Goal: Information Seeking & Learning: Learn about a topic

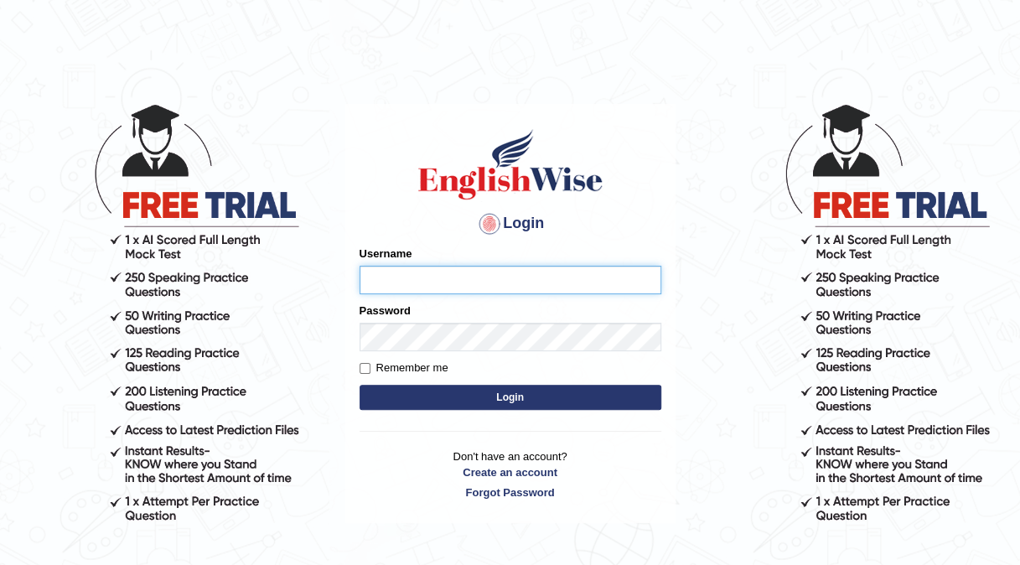
type input "Kishonga"
click at [546, 398] on button "Login" at bounding box center [511, 397] width 302 height 25
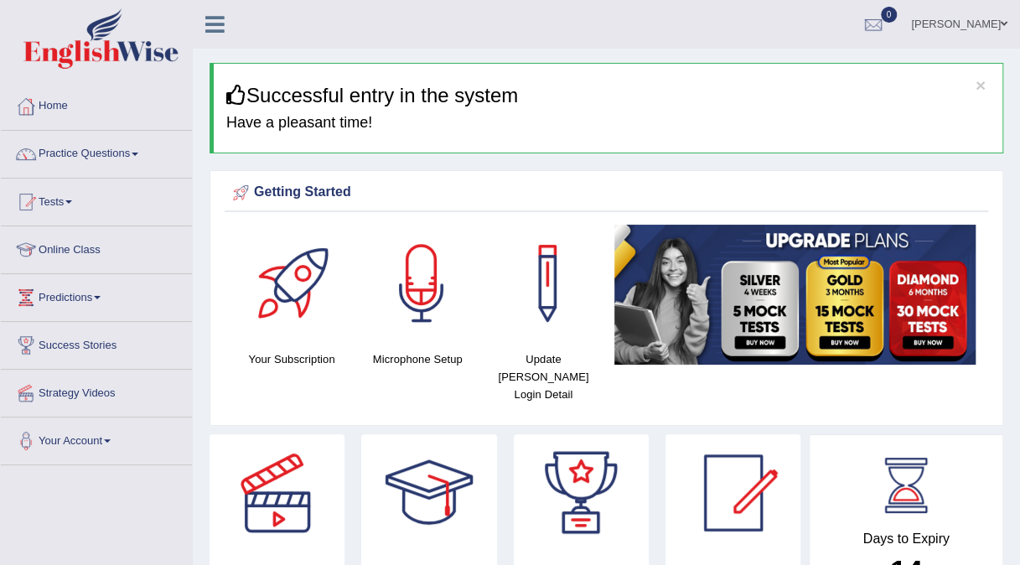
click at [57, 246] on link "Online Class" at bounding box center [96, 247] width 191 height 42
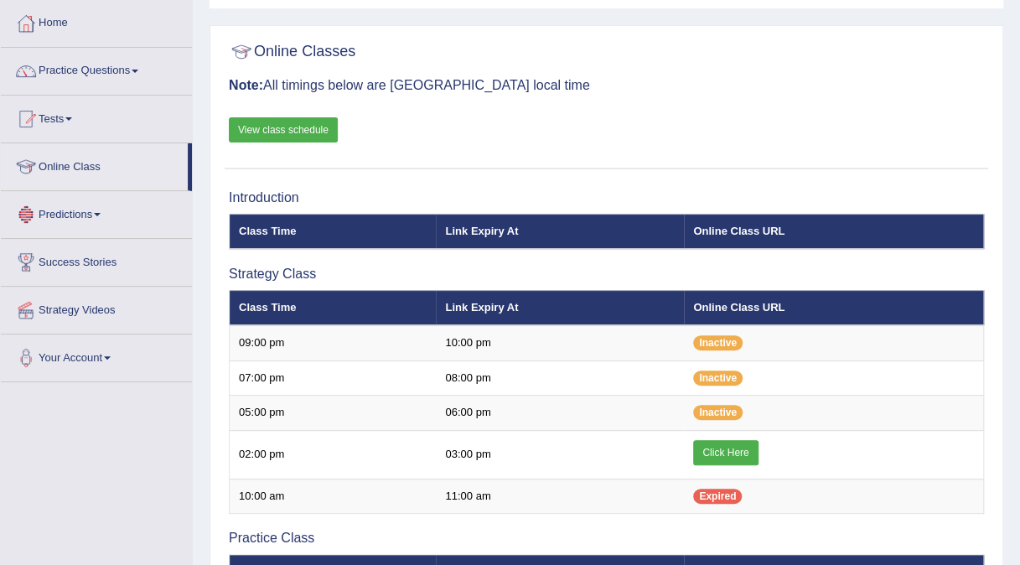
scroll to position [84, 0]
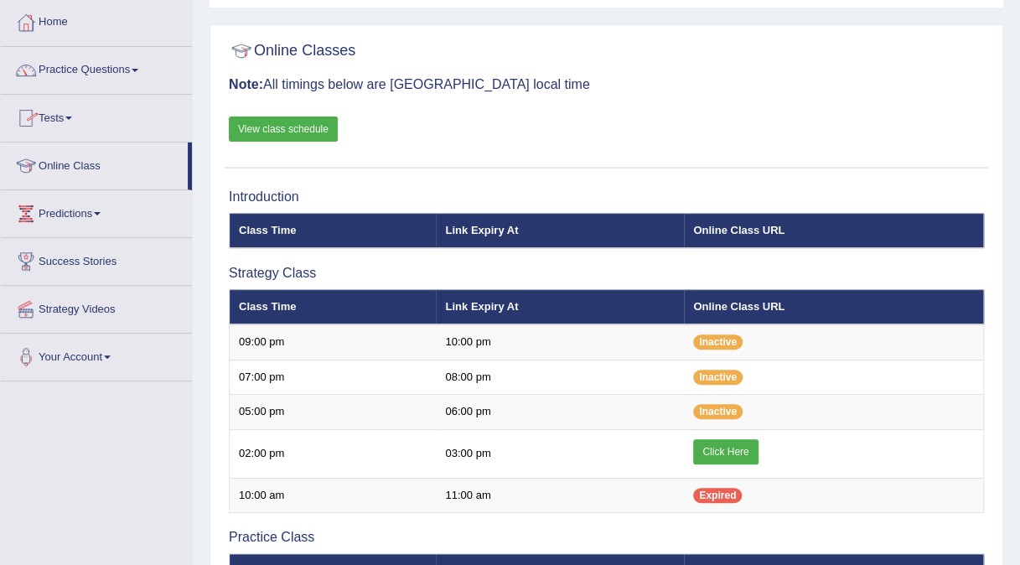
click at [60, 116] on link "Tests" at bounding box center [96, 116] width 191 height 42
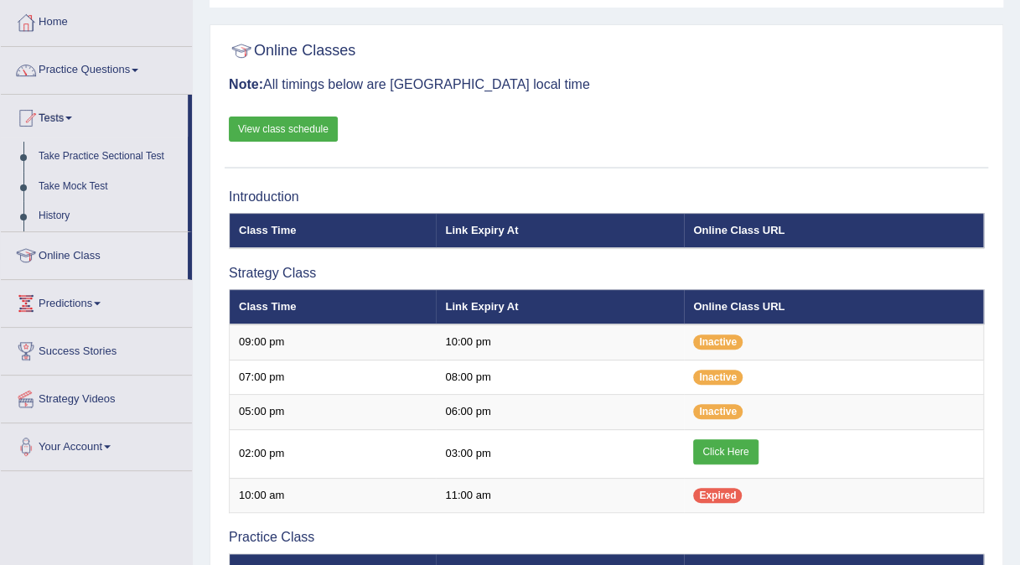
click at [60, 116] on link "Tests" at bounding box center [94, 116] width 187 height 42
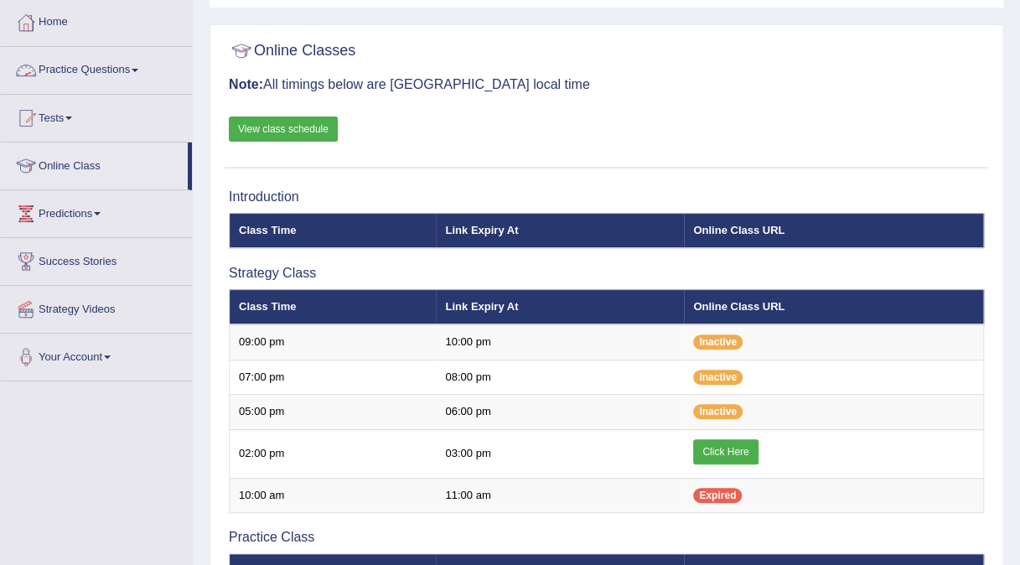
click at [124, 60] on link "Practice Questions" at bounding box center [96, 68] width 191 height 42
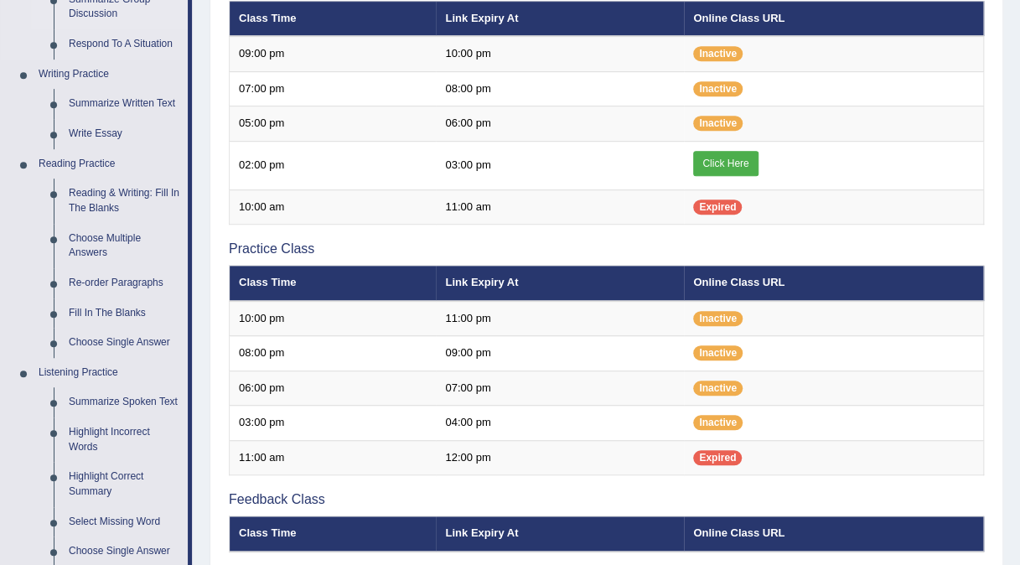
scroll to position [371, 0]
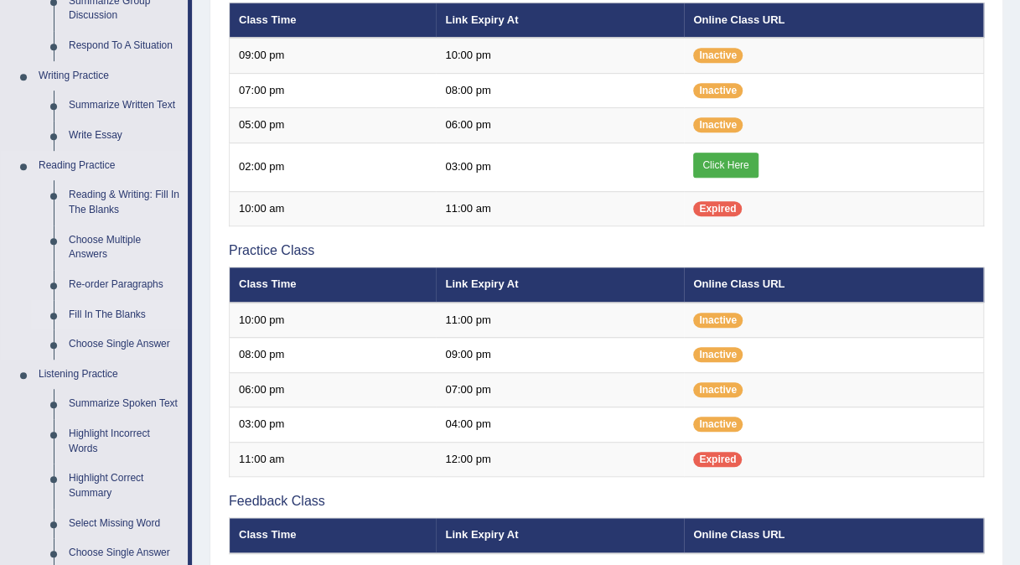
click at [91, 315] on link "Fill In The Blanks" at bounding box center [124, 315] width 127 height 30
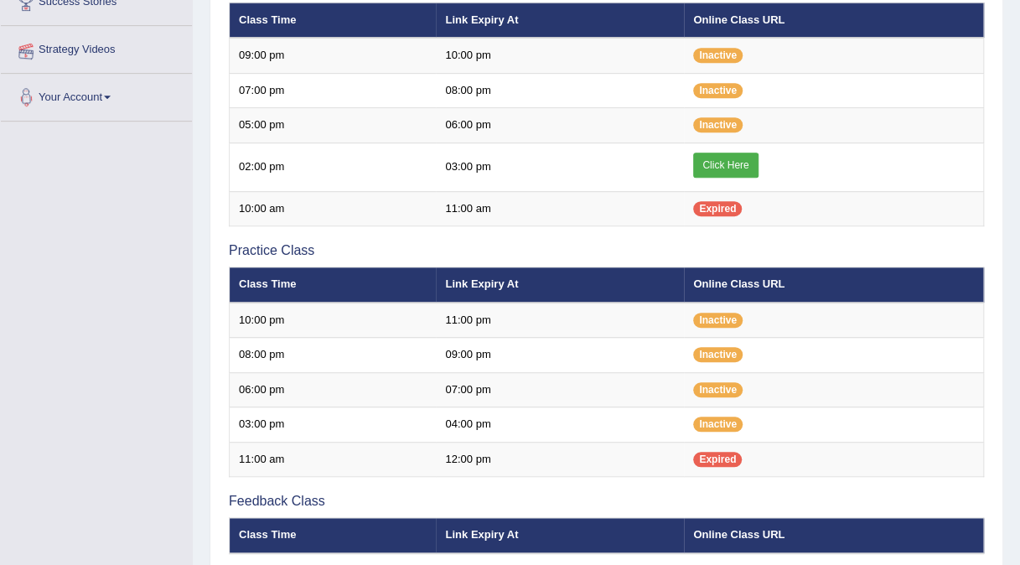
scroll to position [369, 0]
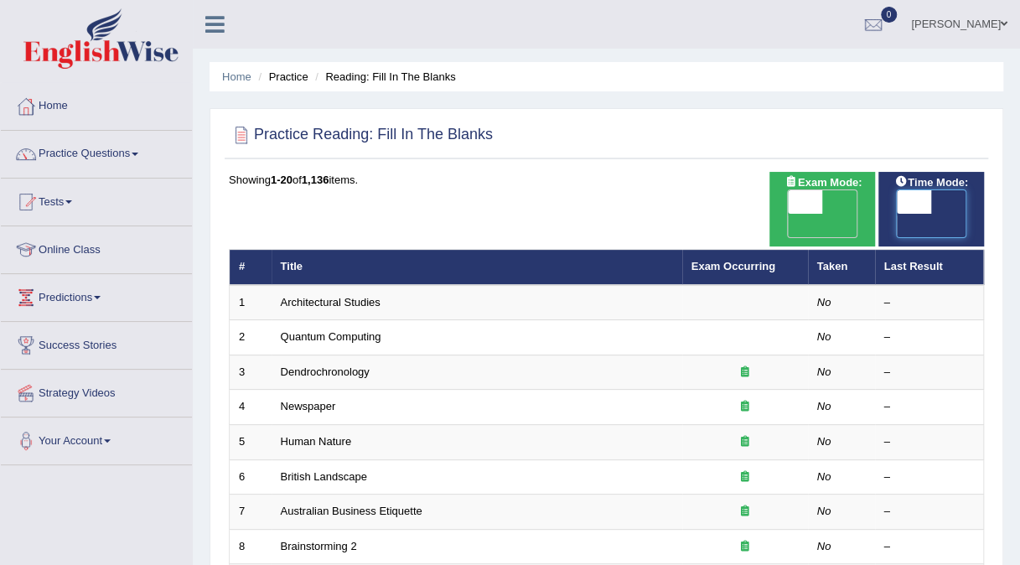
click at [912, 195] on span at bounding box center [914, 201] width 35 height 23
checkbox input "true"
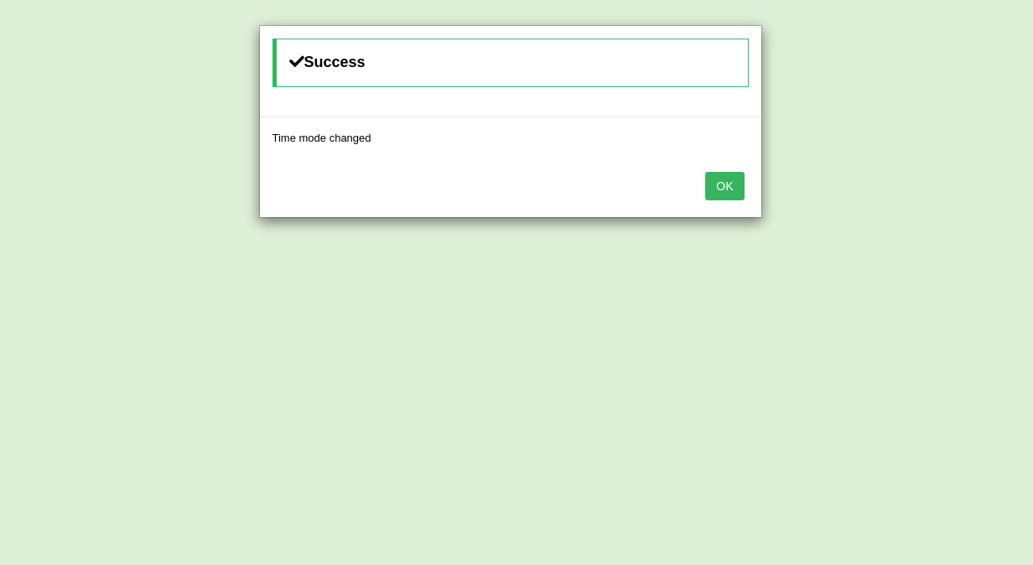
click at [715, 188] on button "OK" at bounding box center [724, 186] width 39 height 29
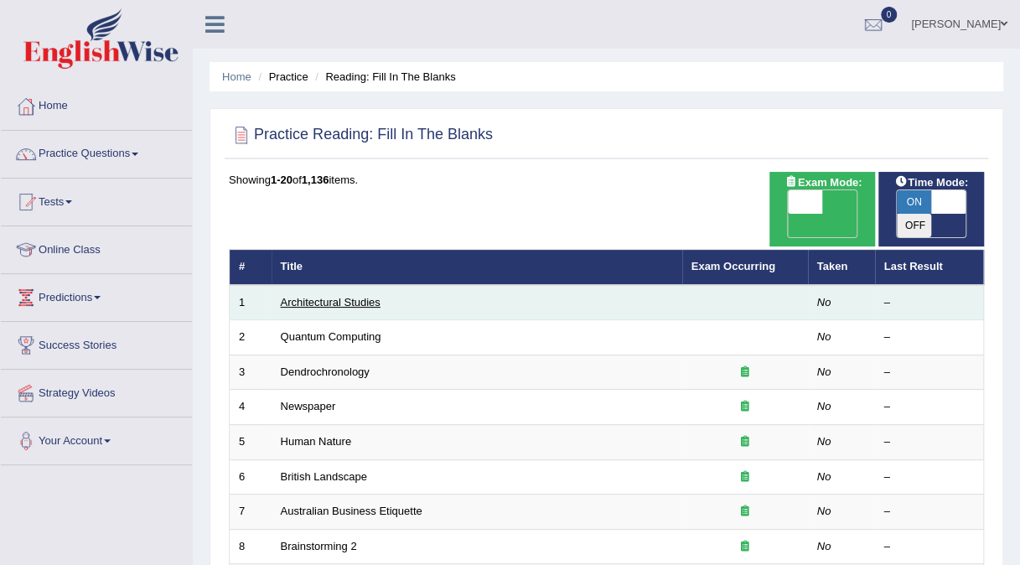
click at [314, 296] on link "Architectural Studies" at bounding box center [331, 302] width 100 height 13
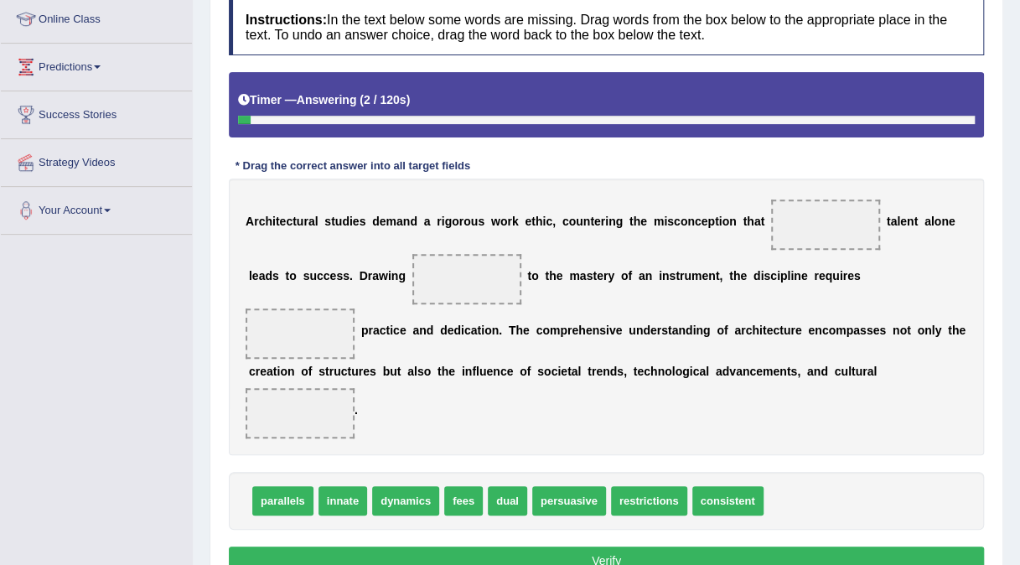
scroll to position [231, 0]
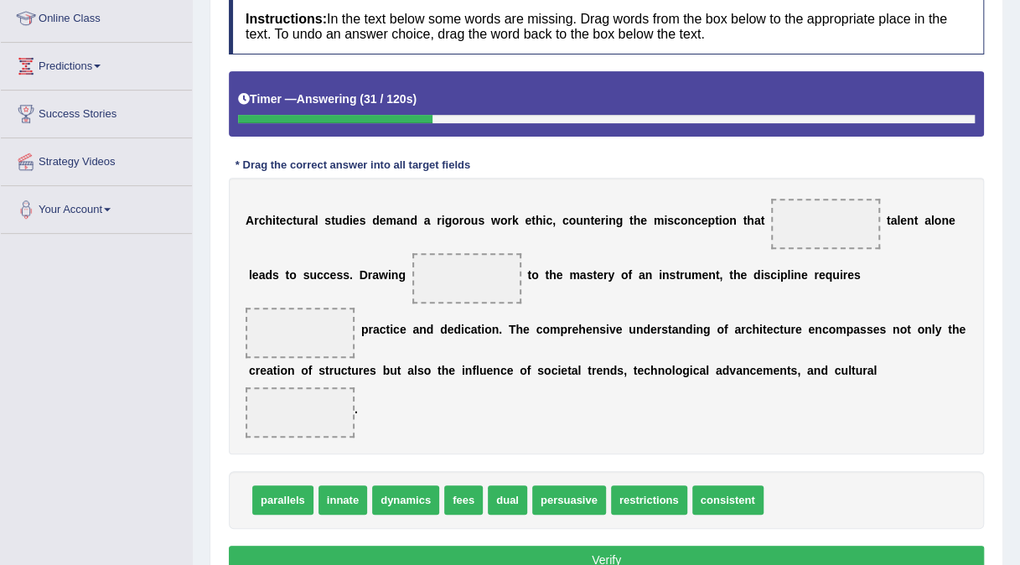
click at [349, 485] on span "innate" at bounding box center [343, 499] width 49 height 29
drag, startPoint x: 349, startPoint y: 442, endPoint x: 831, endPoint y: 216, distance: 532.2
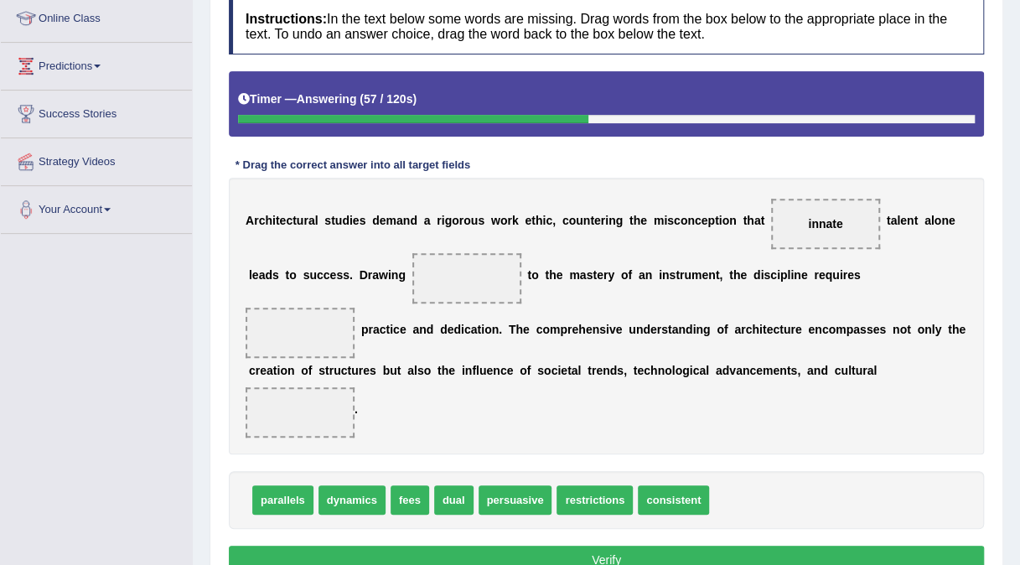
click at [298, 485] on span "parallels" at bounding box center [282, 499] width 61 height 29
drag, startPoint x: 298, startPoint y: 443, endPoint x: 433, endPoint y: 278, distance: 213.9
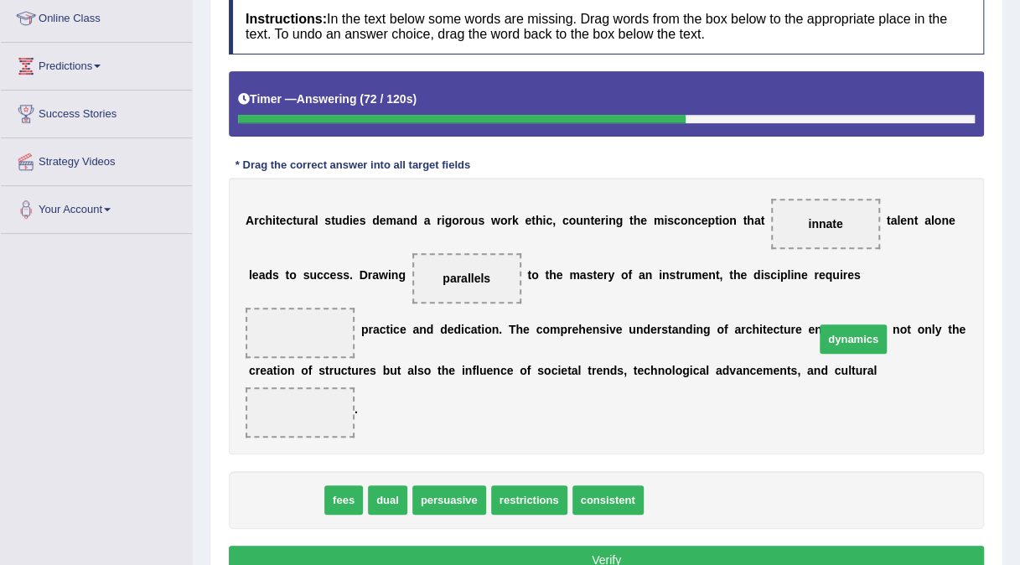
drag, startPoint x: 301, startPoint y: 450, endPoint x: 869, endPoint y: 287, distance: 591.5
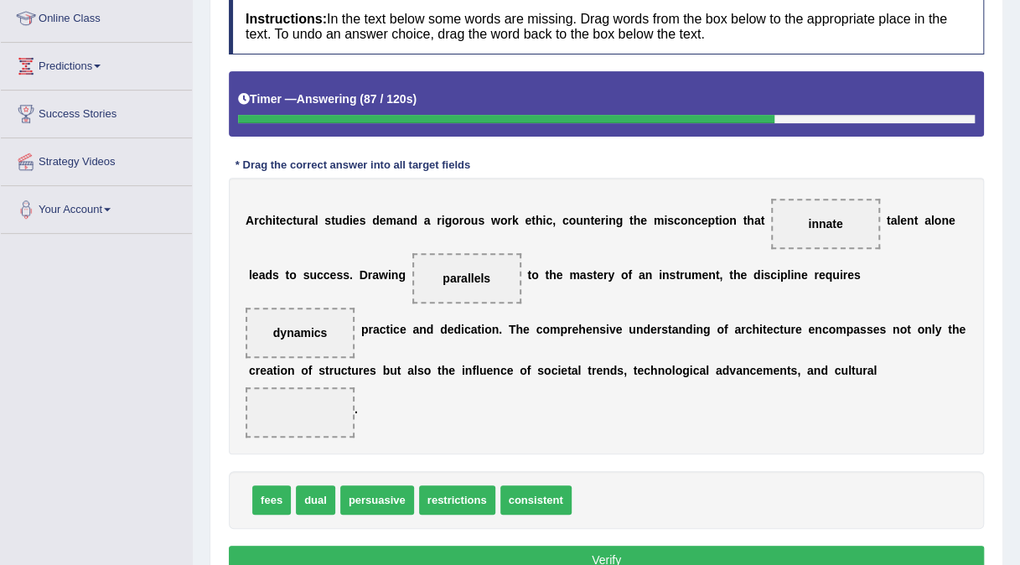
click at [479, 485] on span "restrictions" at bounding box center [457, 499] width 76 height 29
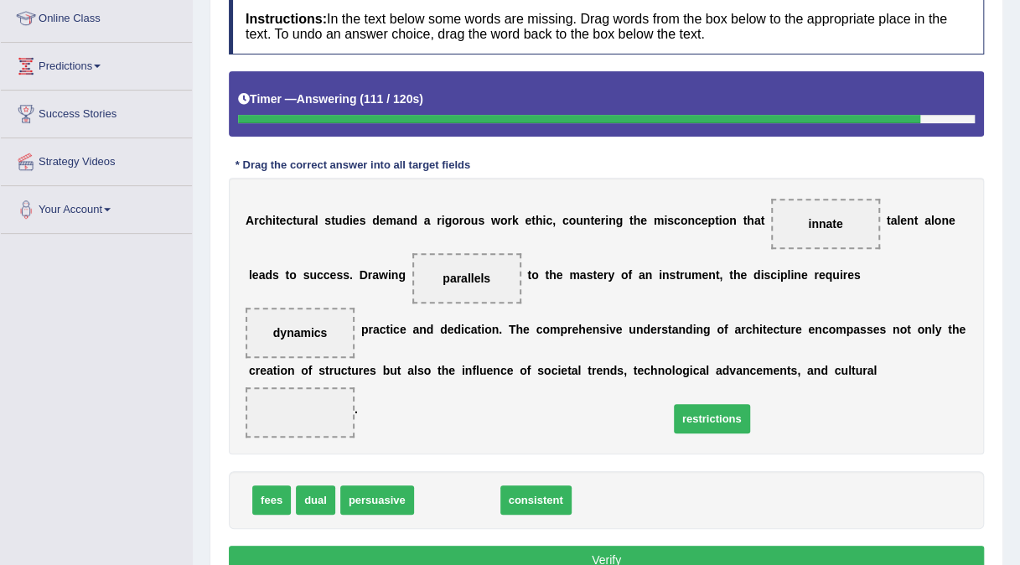
drag, startPoint x: 456, startPoint y: 446, endPoint x: 711, endPoint y: 365, distance: 267.5
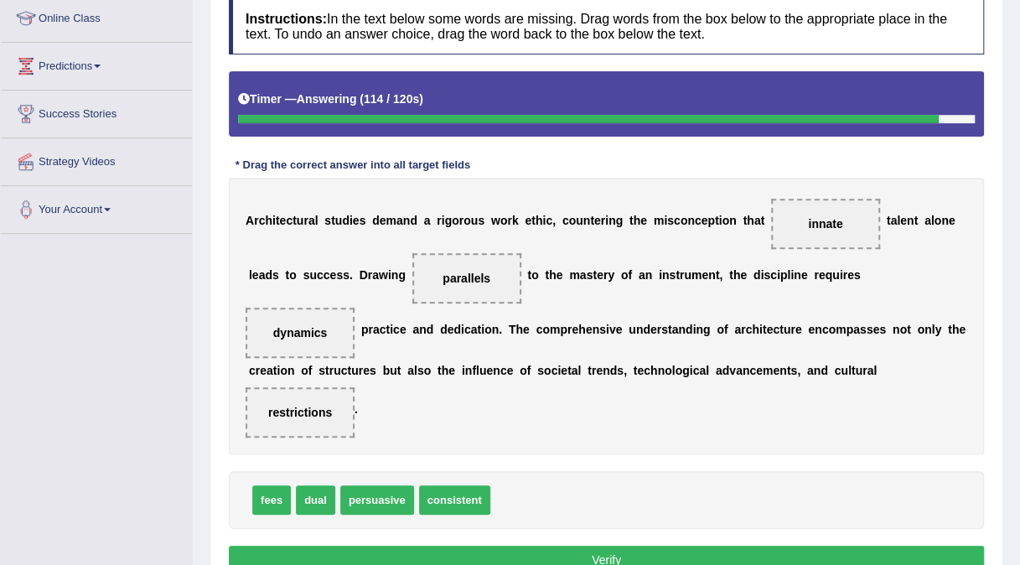
click at [557, 546] on button "Verify" at bounding box center [606, 560] width 755 height 29
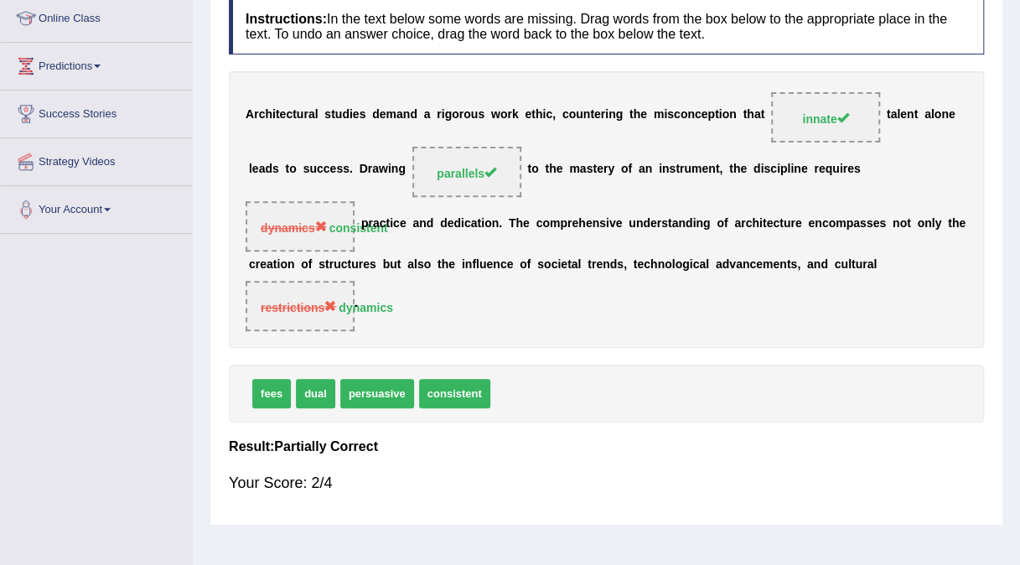
scroll to position [0, 0]
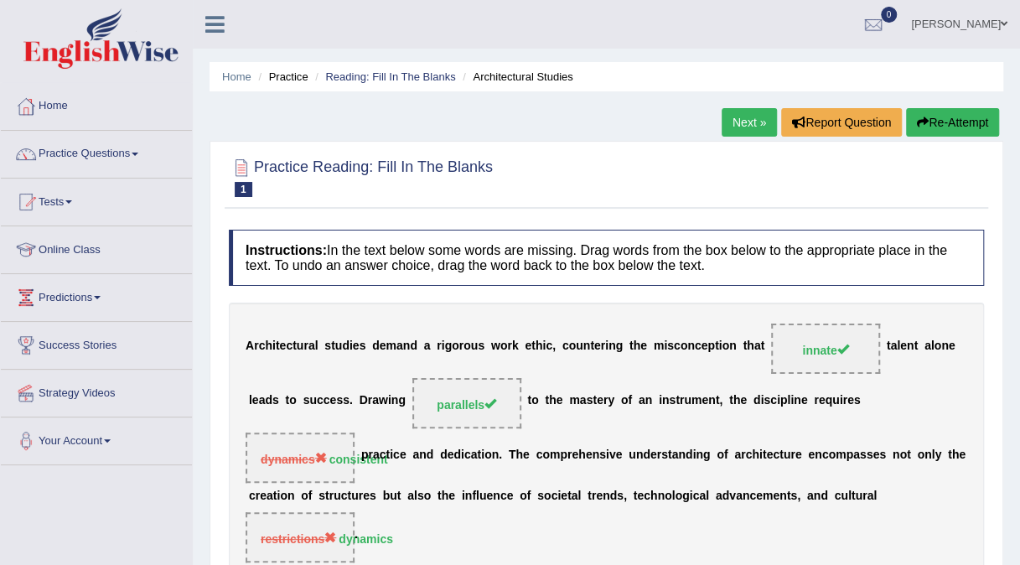
click at [739, 134] on link "Next »" at bounding box center [749, 122] width 55 height 29
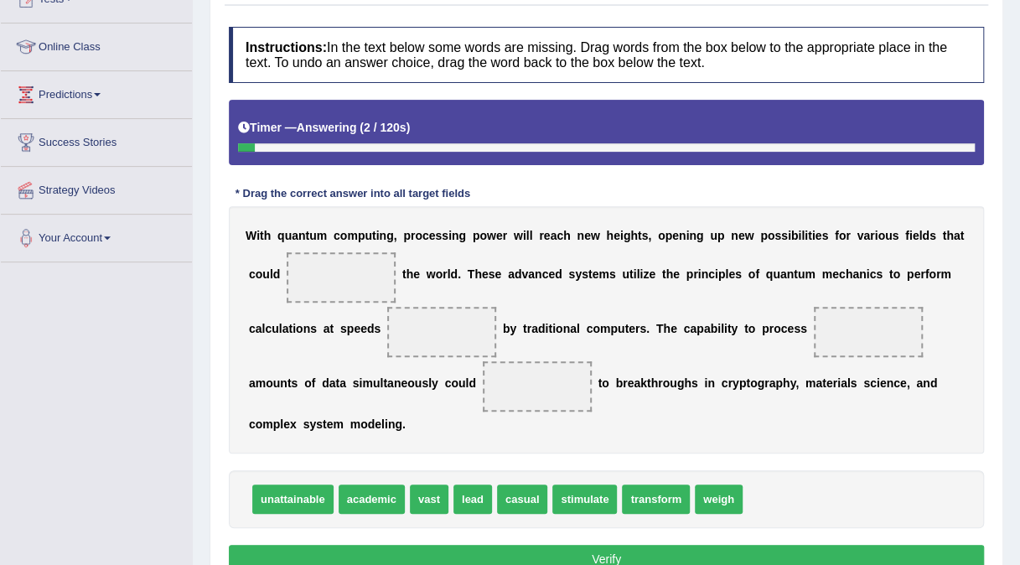
scroll to position [206, 0]
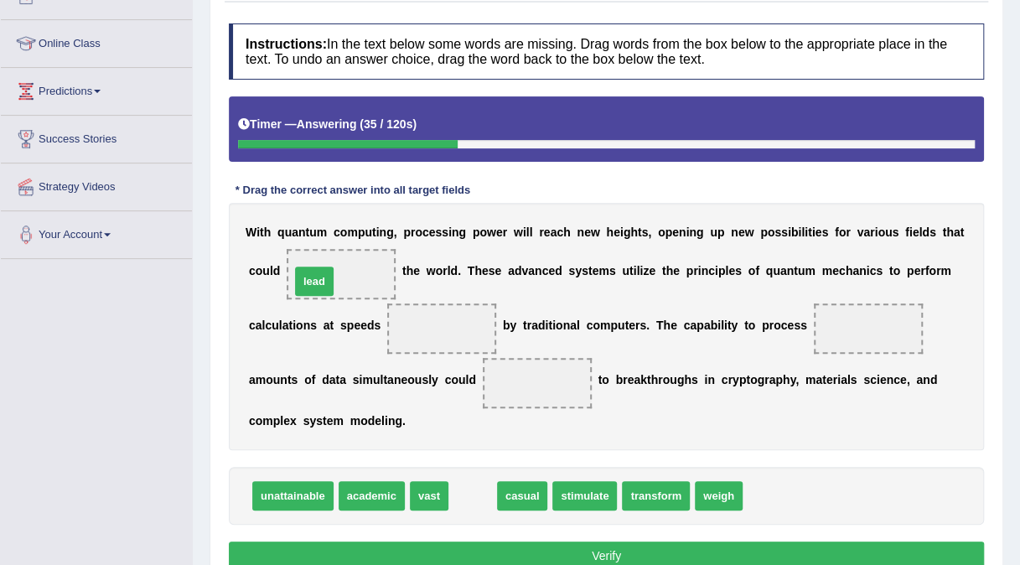
drag, startPoint x: 470, startPoint y: 471, endPoint x: 312, endPoint y: 256, distance: 267.5
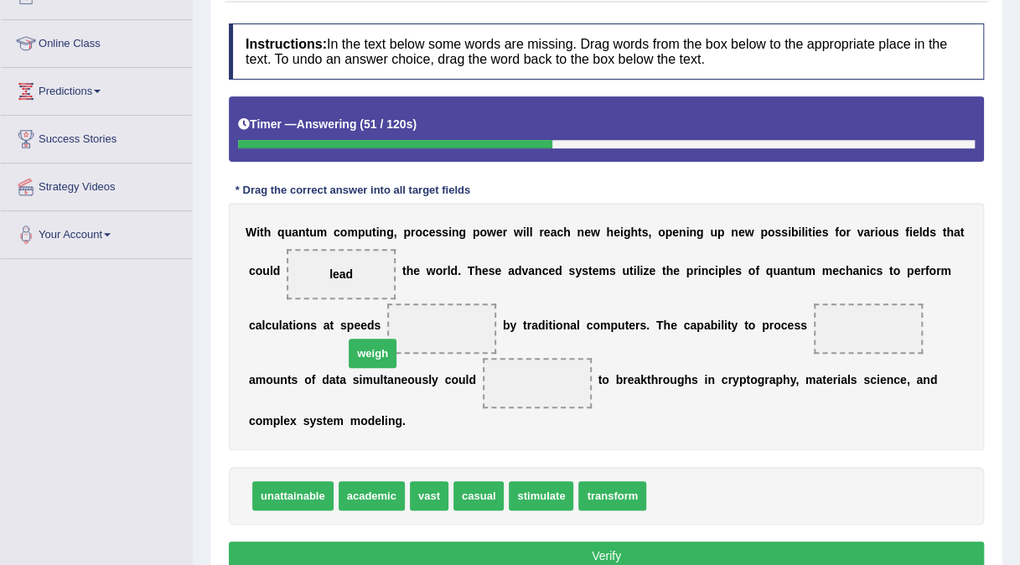
drag, startPoint x: 672, startPoint y: 468, endPoint x: 370, endPoint y: 325, distance: 334.5
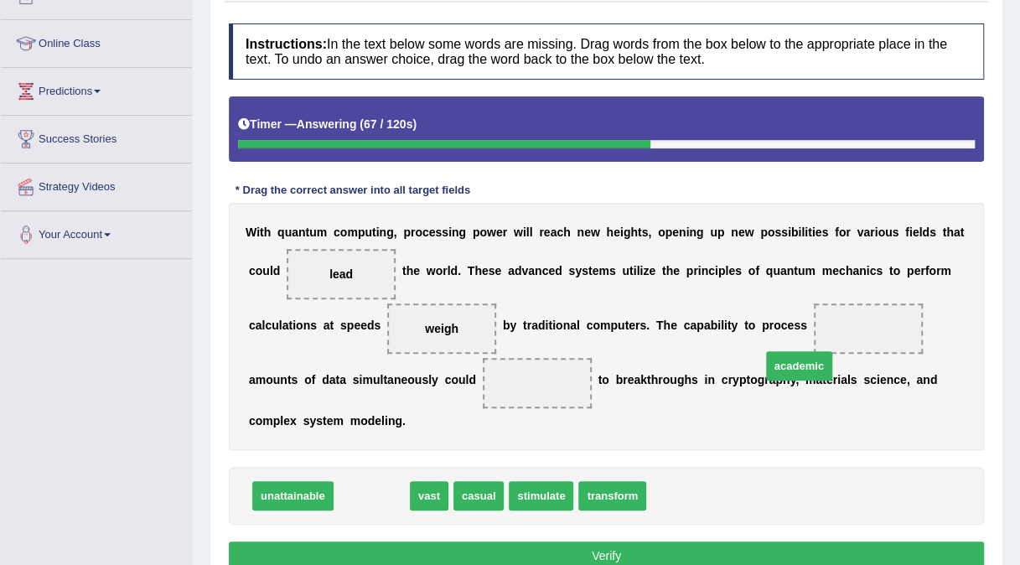
drag, startPoint x: 357, startPoint y: 469, endPoint x: 785, endPoint y: 339, distance: 446.9
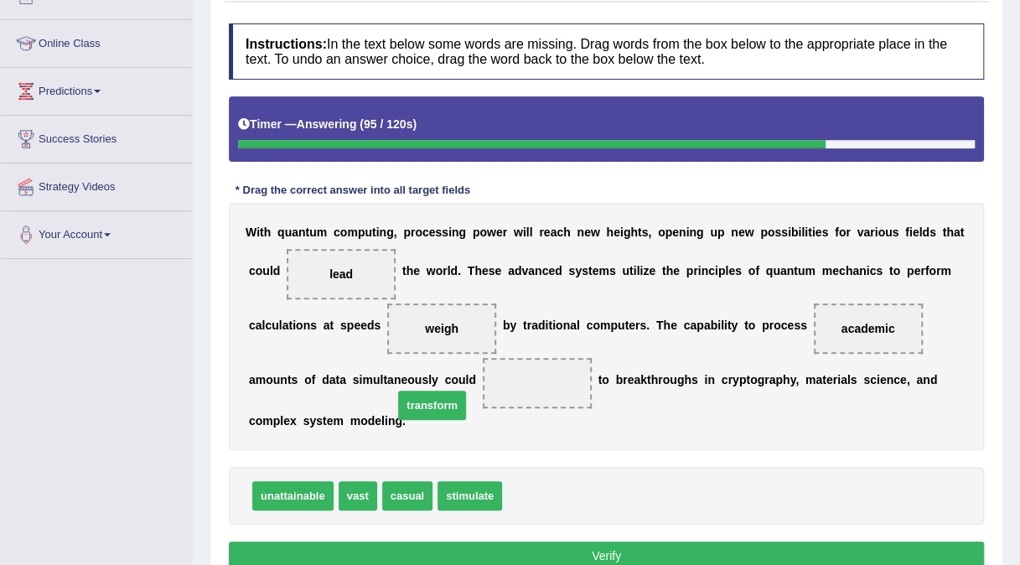
drag, startPoint x: 520, startPoint y: 475, endPoint x: 411, endPoint y: 384, distance: 141.7
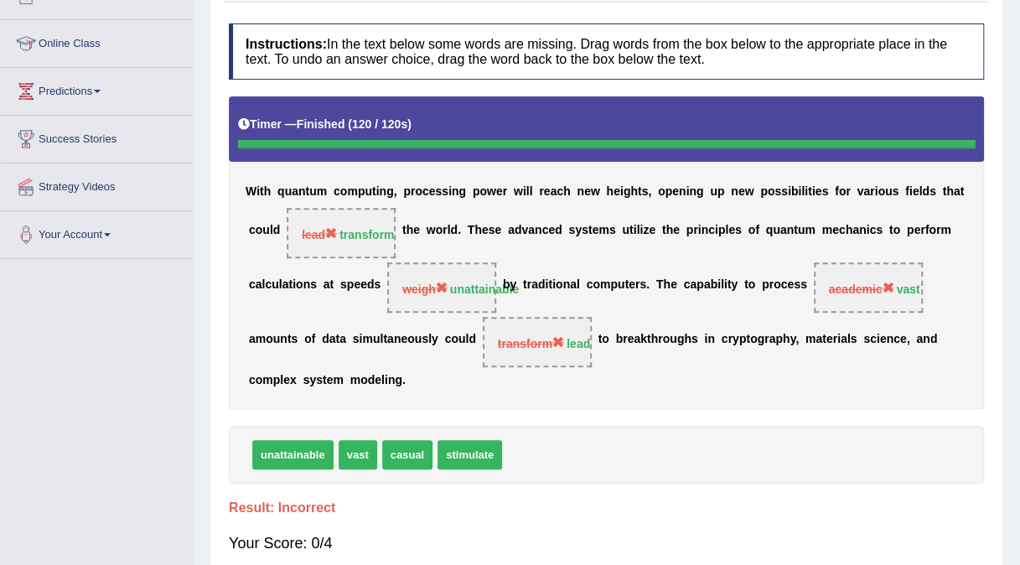
scroll to position [0, 0]
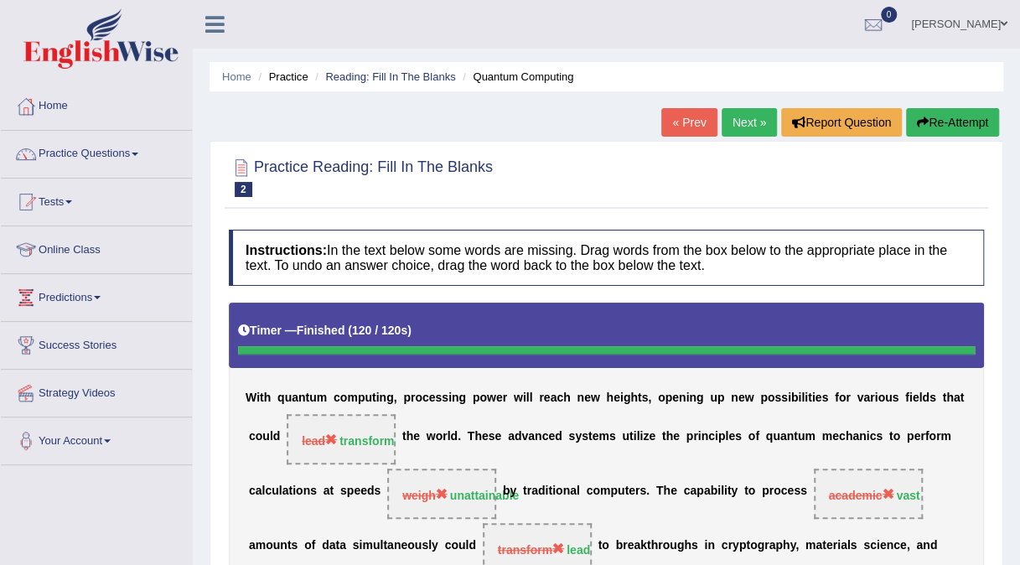
click at [747, 132] on link "Next »" at bounding box center [749, 122] width 55 height 29
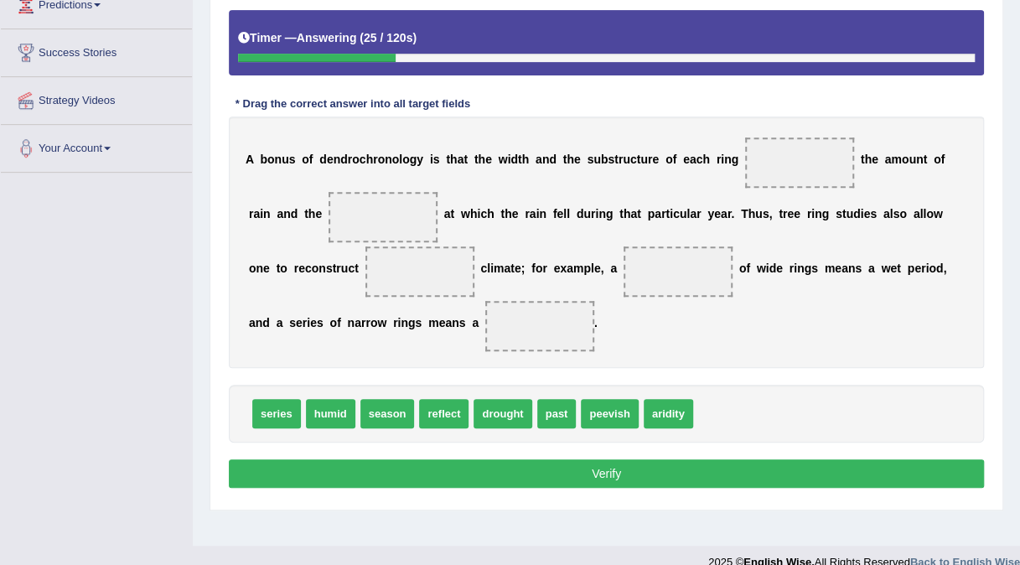
scroll to position [293, 0]
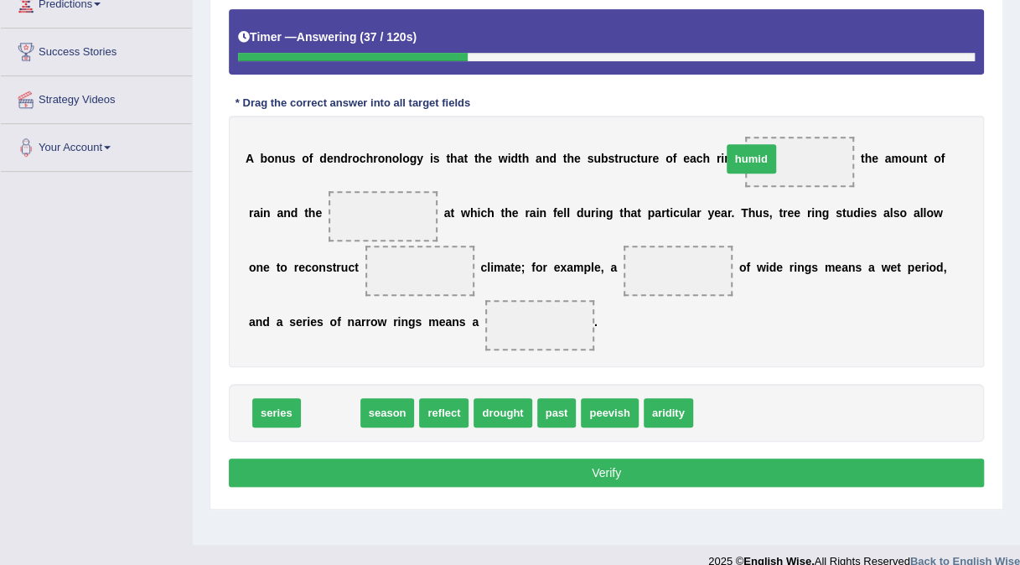
drag, startPoint x: 341, startPoint y: 412, endPoint x: 767, endPoint y: 158, distance: 495.9
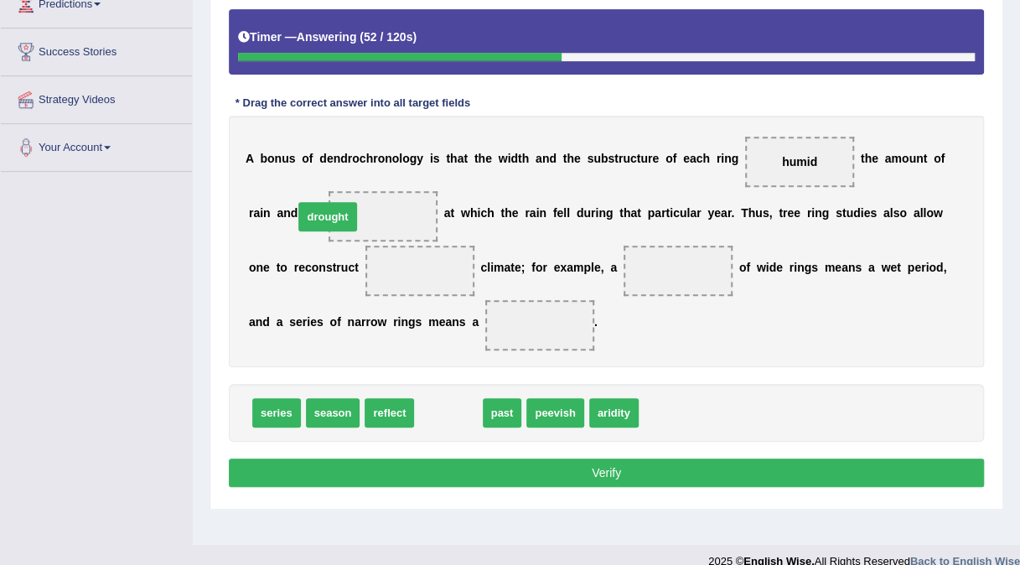
drag, startPoint x: 441, startPoint y: 407, endPoint x: 320, endPoint y: 211, distance: 229.6
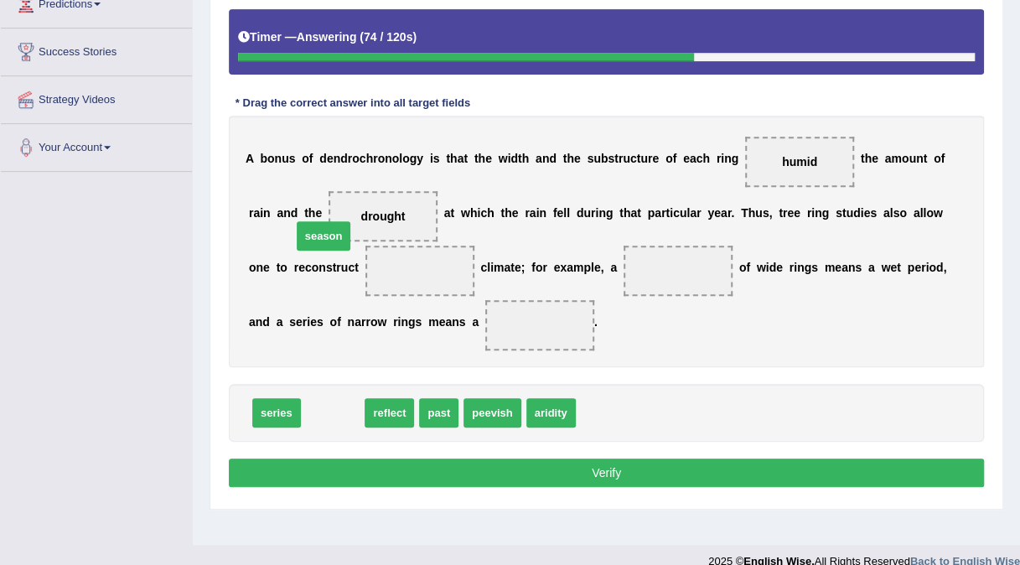
drag, startPoint x: 324, startPoint y: 402, endPoint x: 315, endPoint y: 226, distance: 177.1
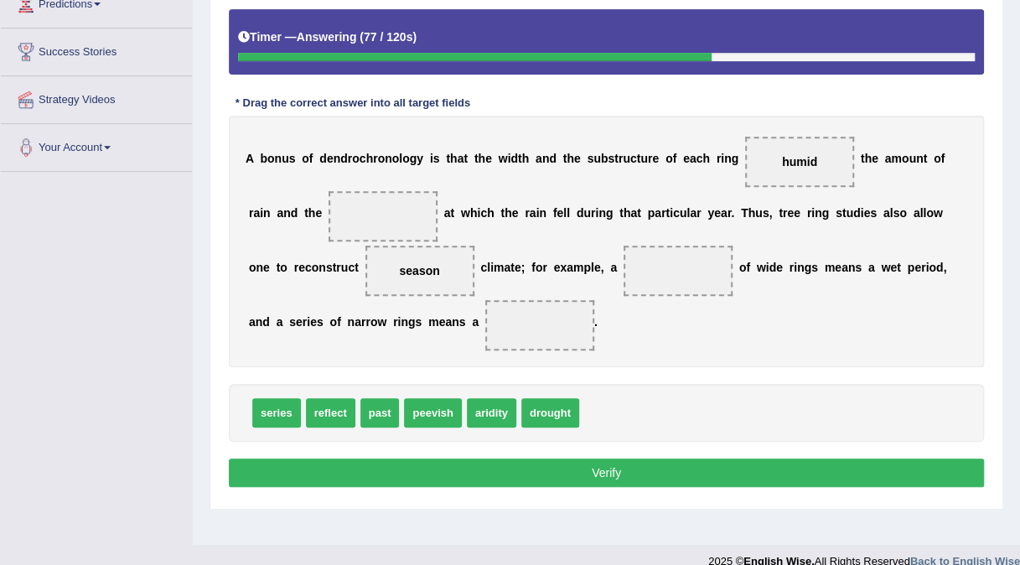
drag, startPoint x: 326, startPoint y: 275, endPoint x: 328, endPoint y: 231, distance: 43.6
click at [328, 231] on div "A b o n u s o f d e n d r o c h r o n o l o g y i s t h a t t h e w i d t h a n…" at bounding box center [606, 242] width 755 height 252
drag, startPoint x: 298, startPoint y: 273, endPoint x: 312, endPoint y: 221, distance: 53.7
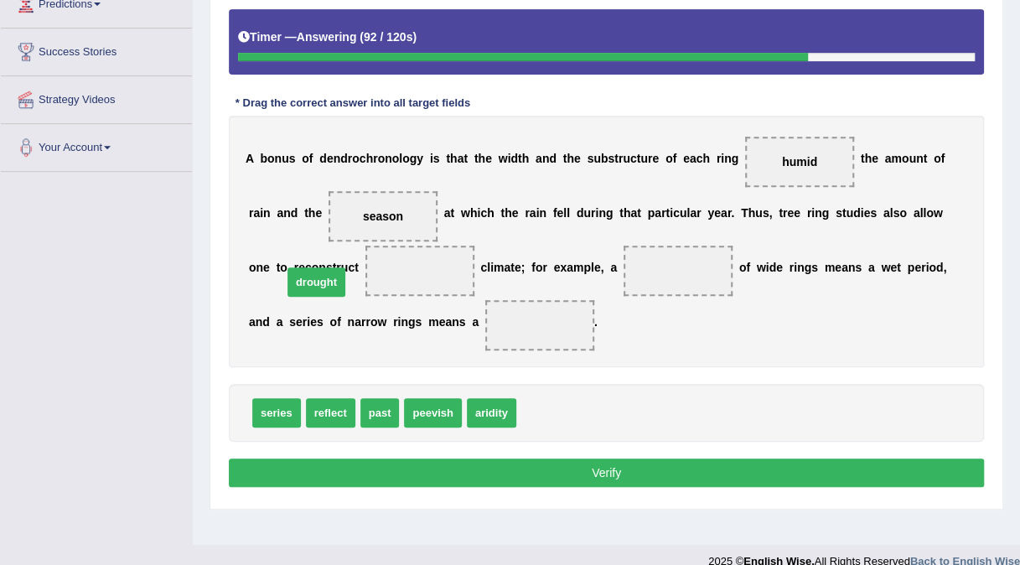
drag, startPoint x: 531, startPoint y: 418, endPoint x: 297, endPoint y: 287, distance: 268.0
drag, startPoint x: 329, startPoint y: 277, endPoint x: 454, endPoint y: 283, distance: 125.9
click at [454, 283] on div "A b o n u s o f d e n d r o c h r o n o l o g y i s t h a t t h e w i d t h a n…" at bounding box center [606, 242] width 755 height 252
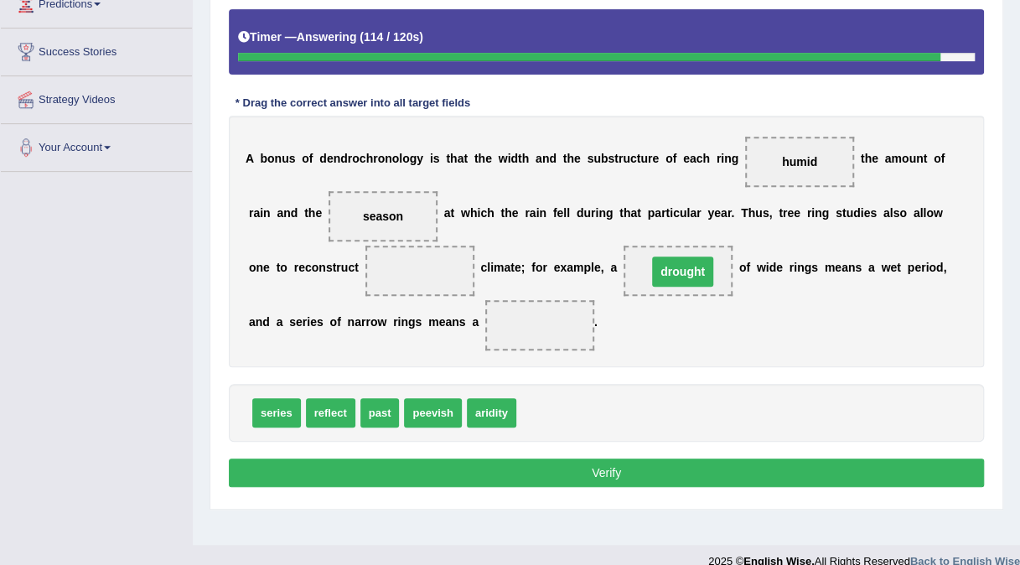
drag, startPoint x: 312, startPoint y: 268, endPoint x: 575, endPoint y: 269, distance: 263.2
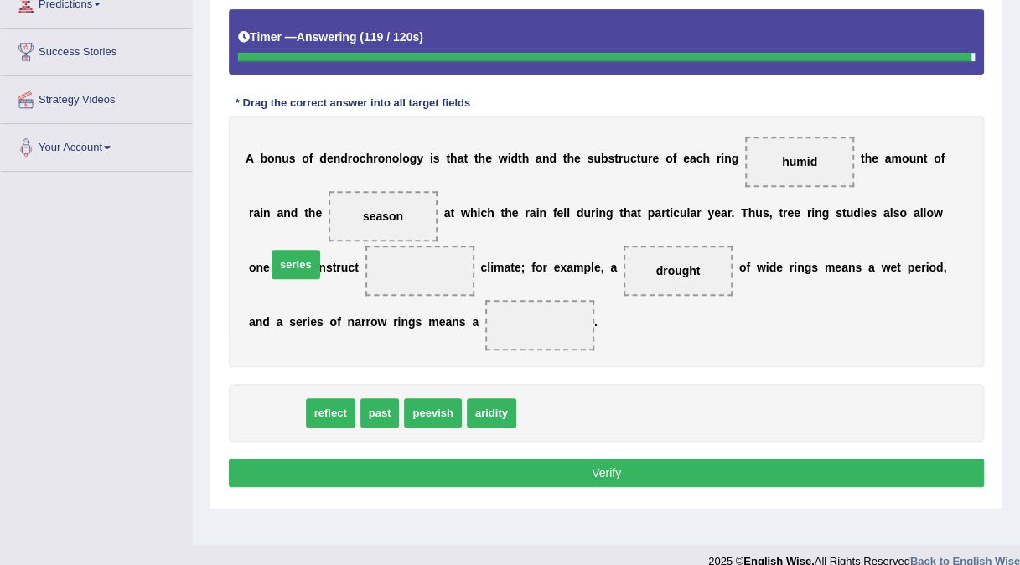
drag, startPoint x: 278, startPoint y: 410, endPoint x: 302, endPoint y: 256, distance: 156.0
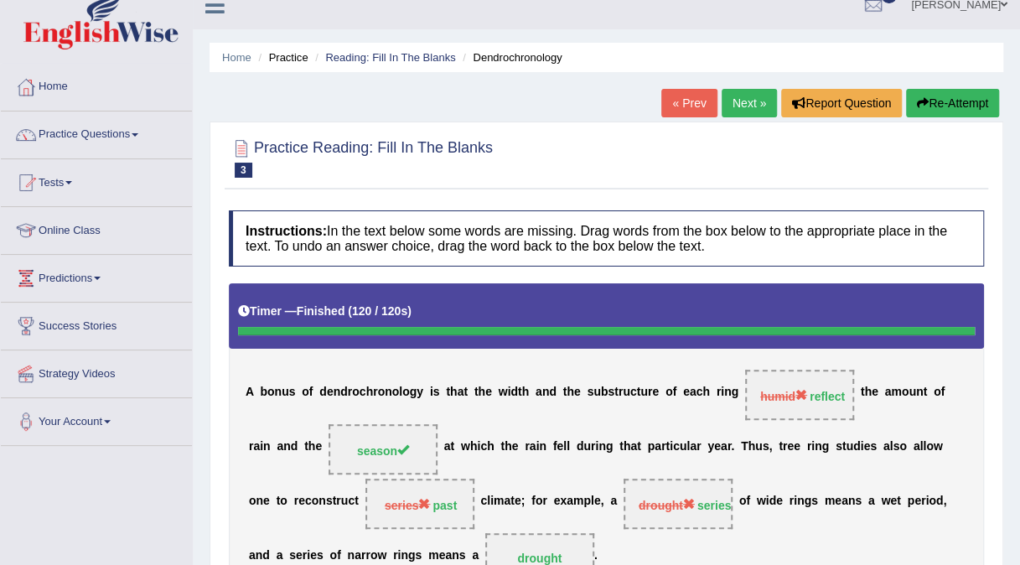
scroll to position [0, 0]
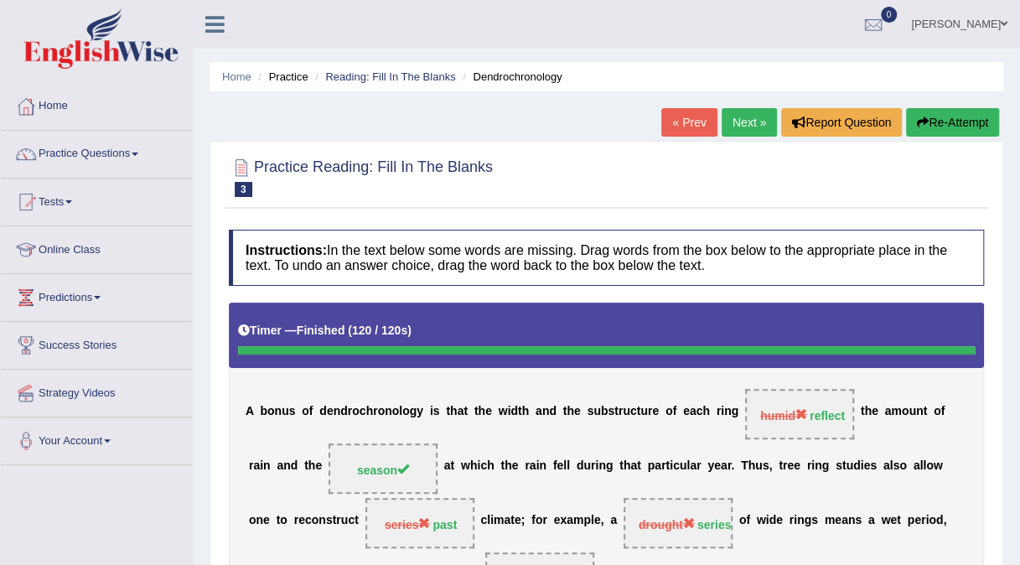
click at [736, 116] on link "Next »" at bounding box center [749, 122] width 55 height 29
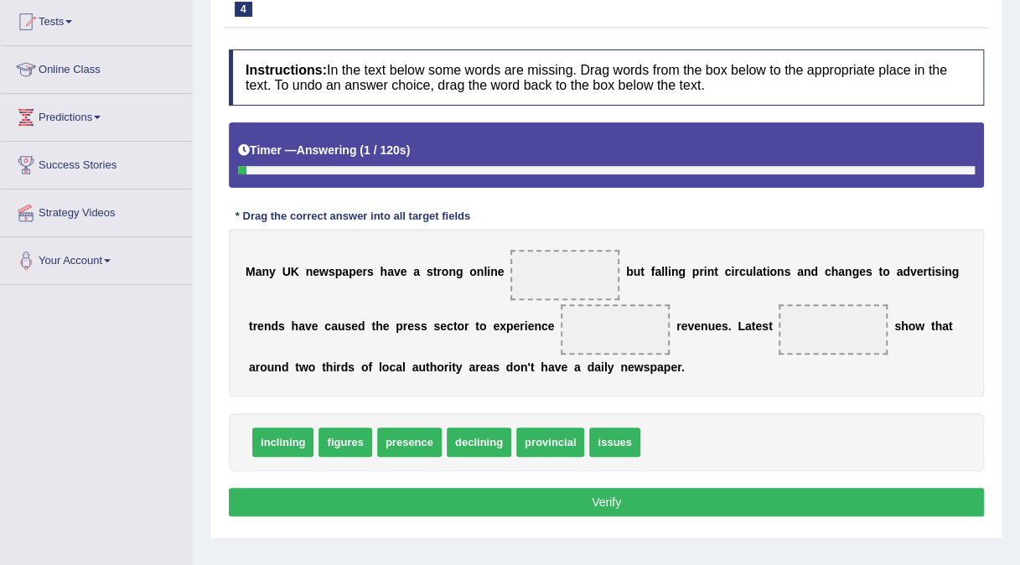
scroll to position [193, 0]
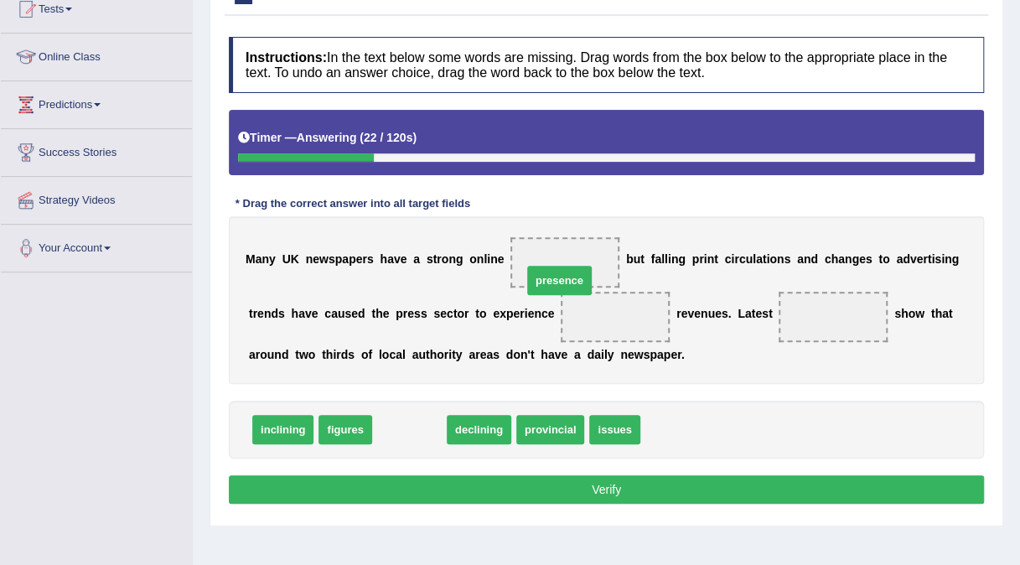
drag, startPoint x: 416, startPoint y: 438, endPoint x: 566, endPoint y: 288, distance: 211.6
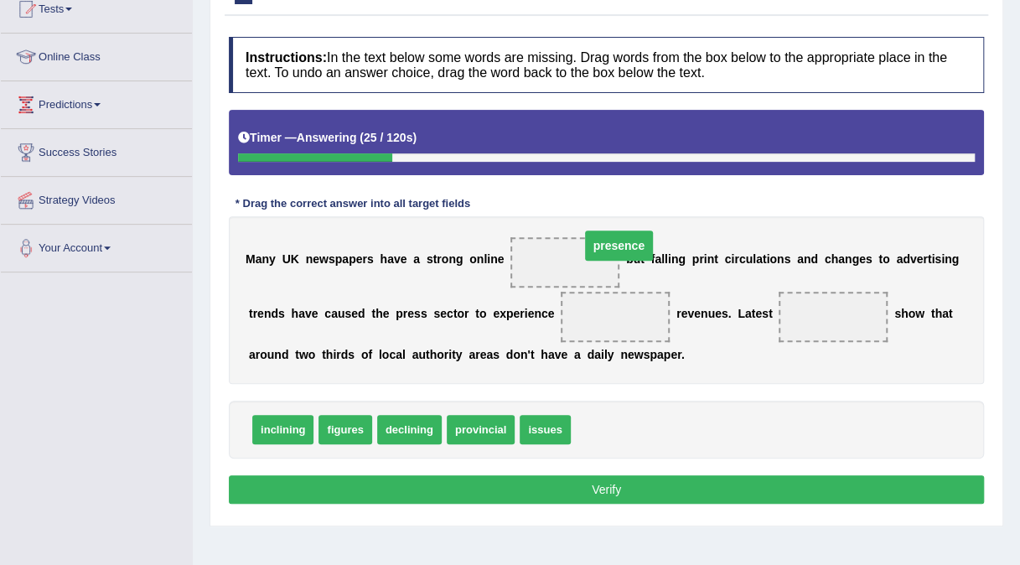
drag, startPoint x: 562, startPoint y: 322, endPoint x: 565, endPoint y: 251, distance: 71.3
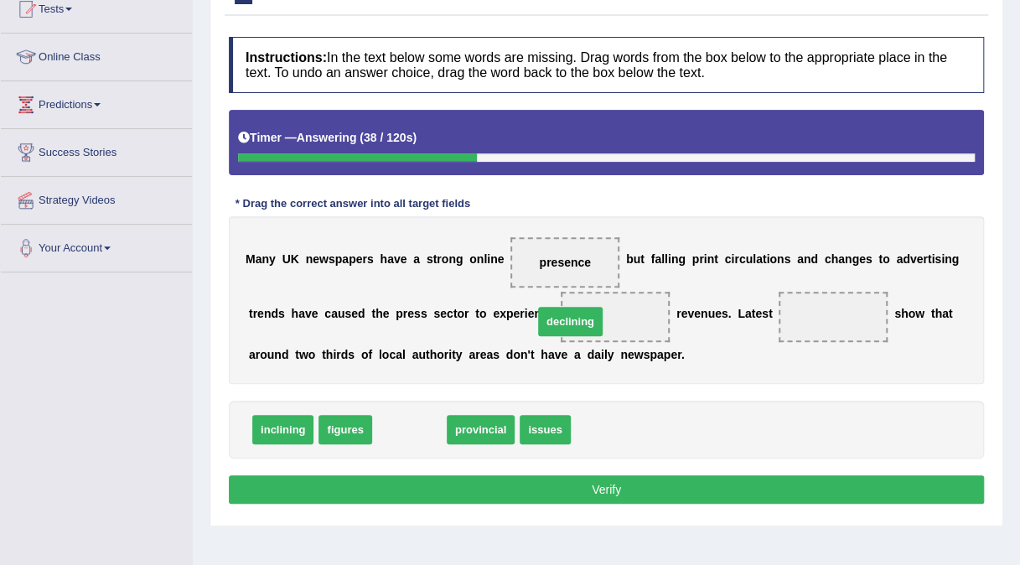
drag, startPoint x: 409, startPoint y: 430, endPoint x: 570, endPoint y: 322, distance: 193.9
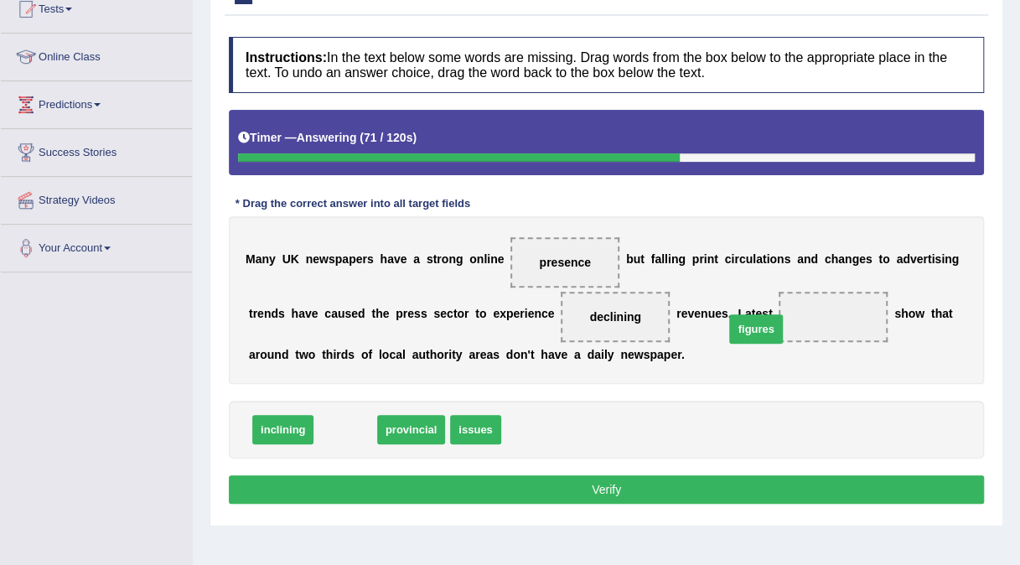
drag, startPoint x: 355, startPoint y: 428, endPoint x: 767, endPoint y: 327, distance: 424.0
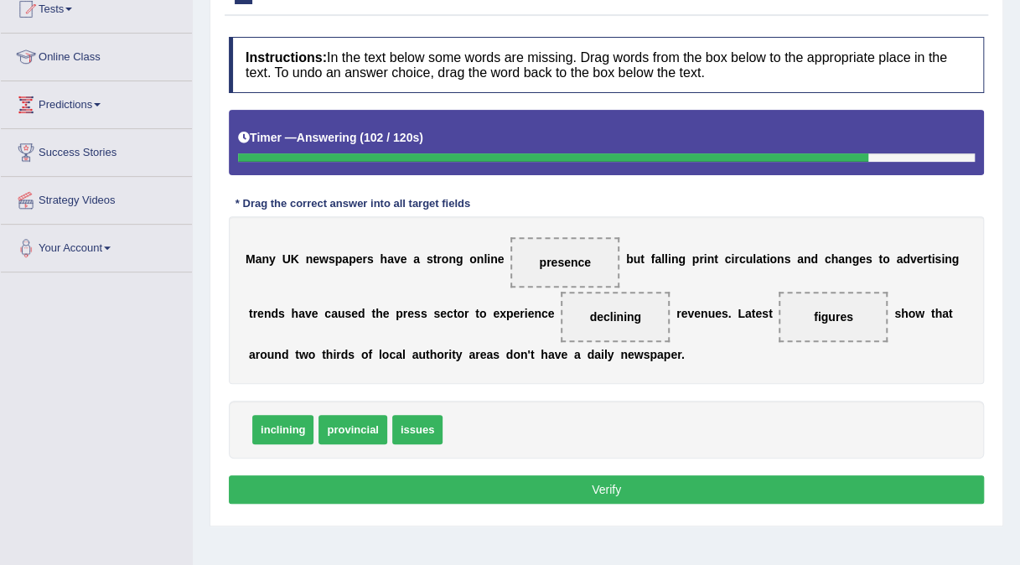
click at [659, 491] on button "Verify" at bounding box center [606, 489] width 755 height 29
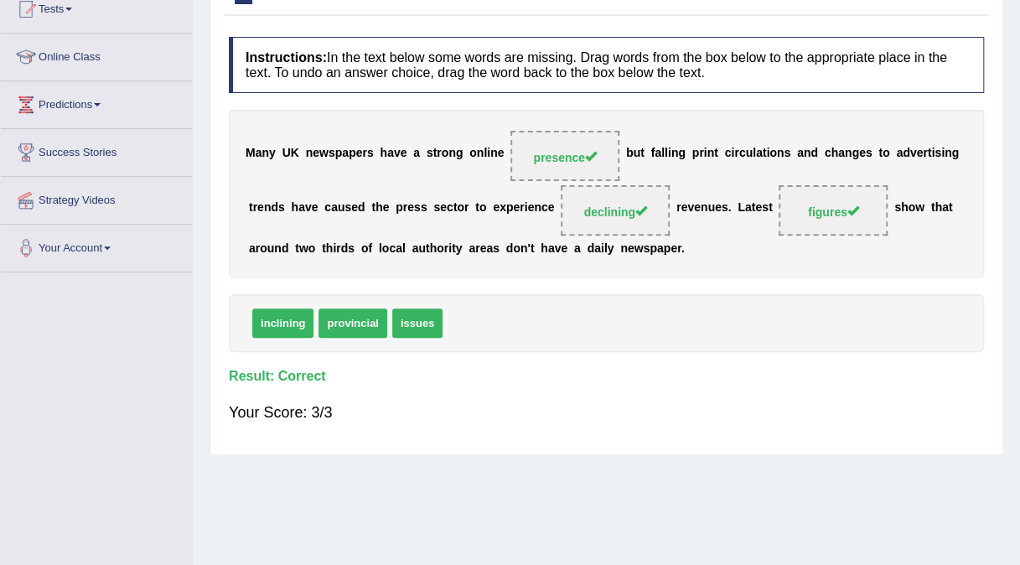
scroll to position [0, 0]
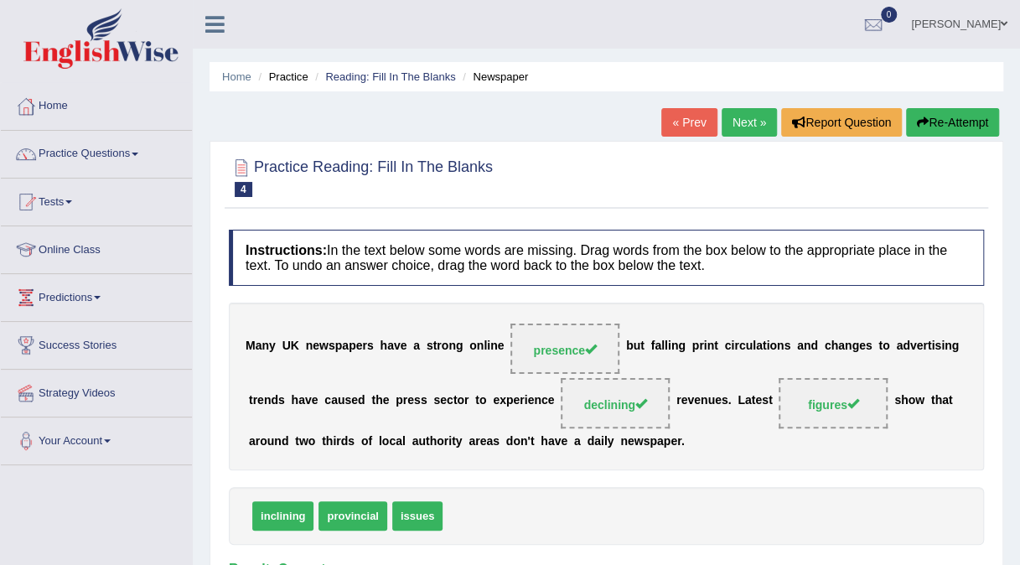
click at [746, 115] on link "Next »" at bounding box center [749, 122] width 55 height 29
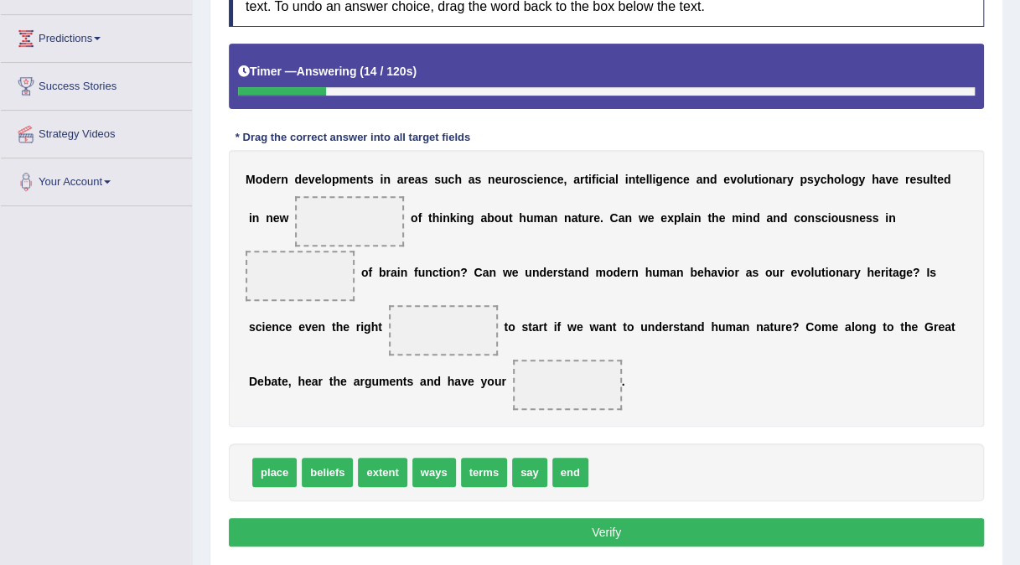
scroll to position [260, 0]
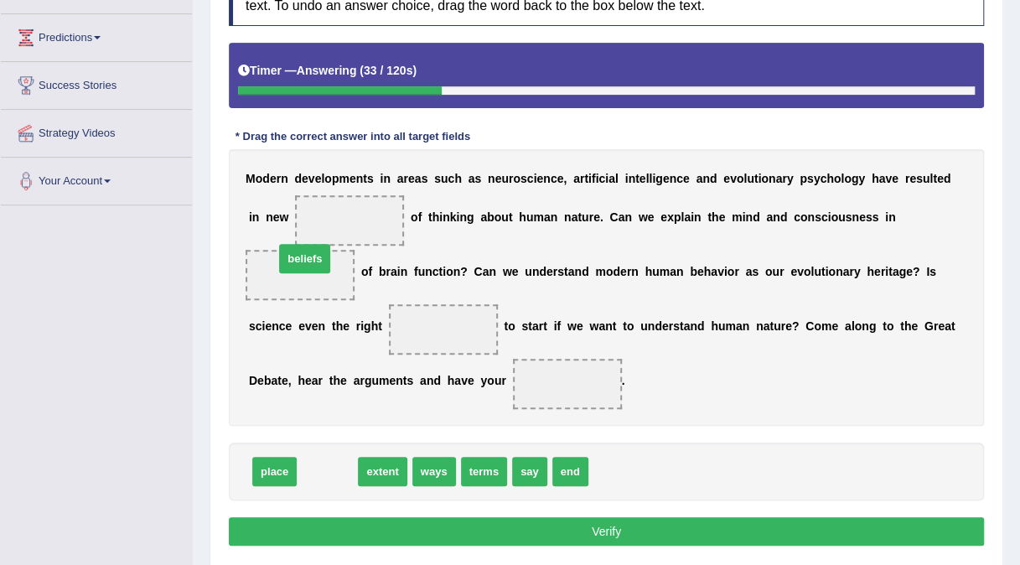
drag, startPoint x: 325, startPoint y: 438, endPoint x: 303, endPoint y: 226, distance: 212.5
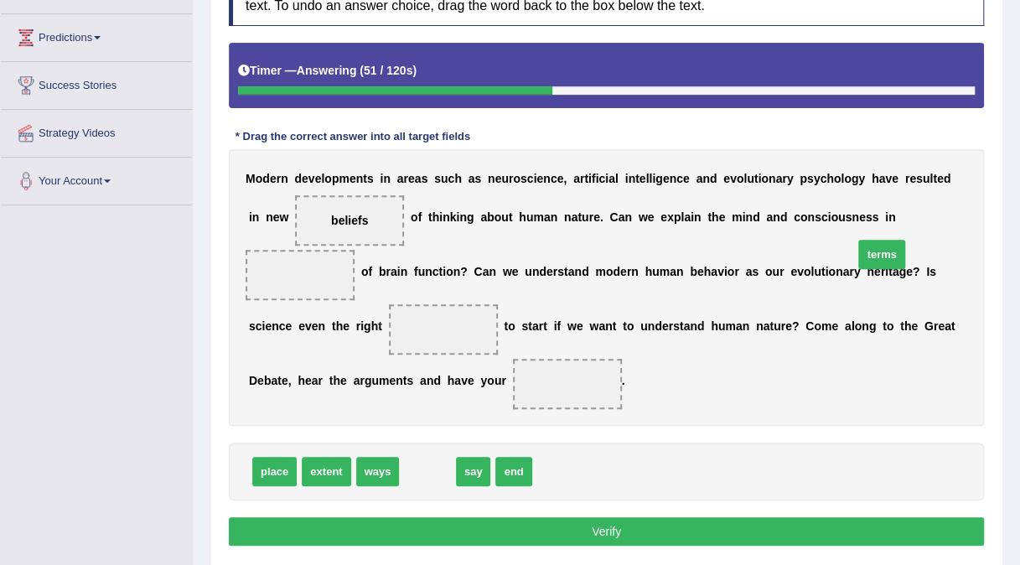
drag, startPoint x: 416, startPoint y: 433, endPoint x: 873, endPoint y: 213, distance: 507.0
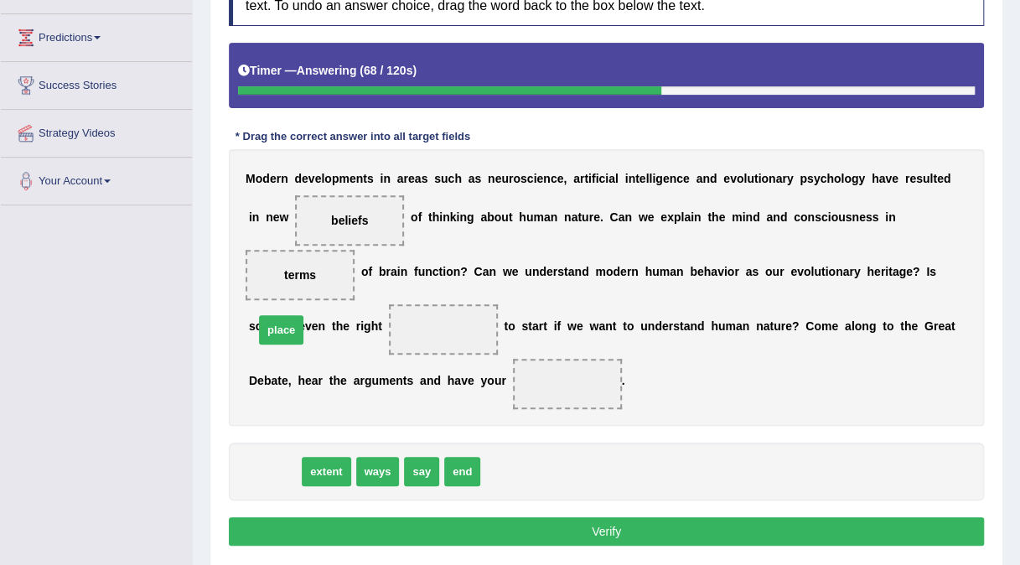
drag, startPoint x: 260, startPoint y: 446, endPoint x: 267, endPoint y: 304, distance: 141.8
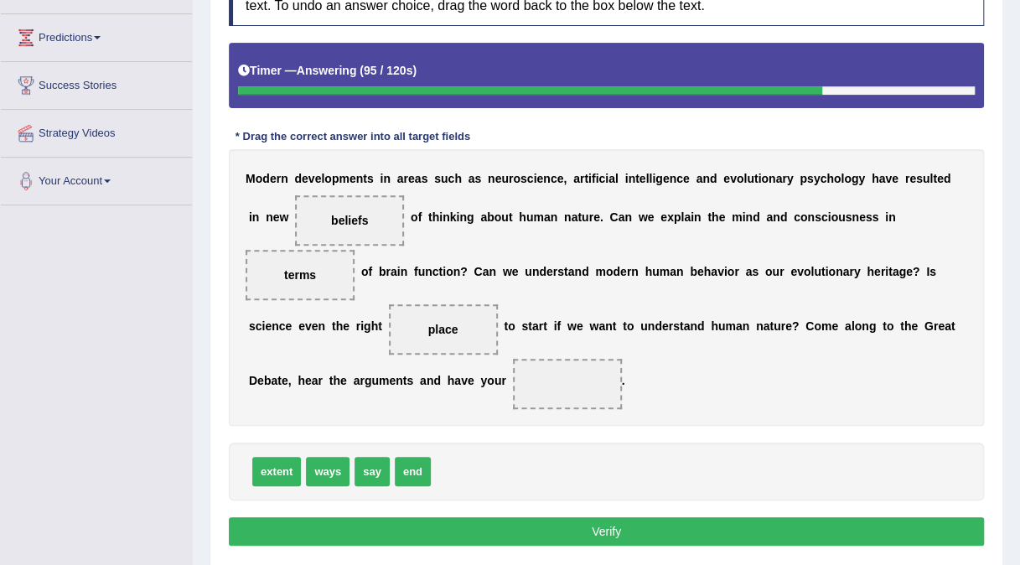
click at [326, 457] on span "ways" at bounding box center [328, 471] width 44 height 29
drag, startPoint x: 326, startPoint y: 446, endPoint x: 415, endPoint y: 360, distance: 123.3
click at [541, 517] on button "Verify" at bounding box center [606, 531] width 755 height 29
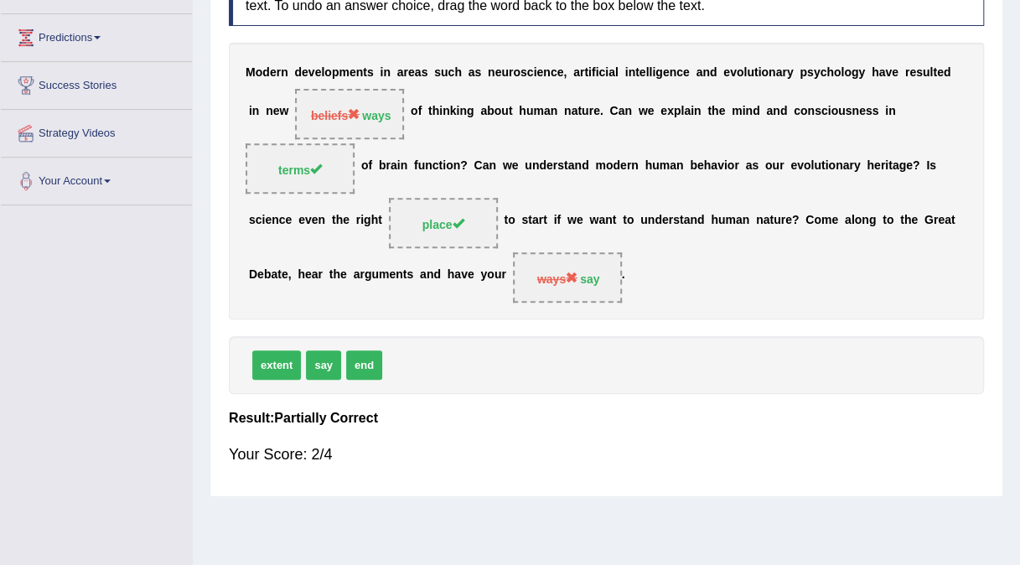
scroll to position [26, 0]
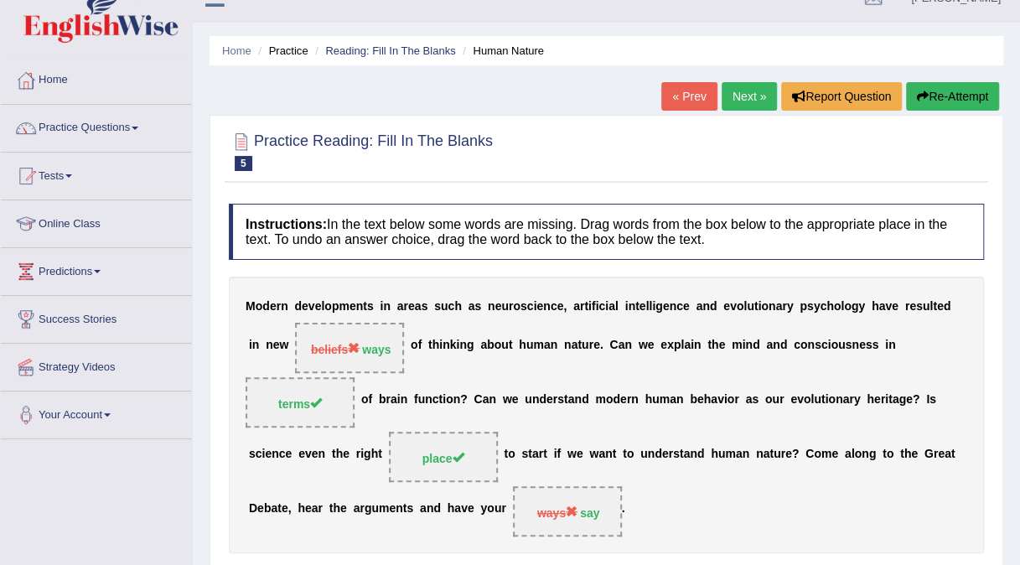
click at [746, 91] on link "Next »" at bounding box center [749, 96] width 55 height 29
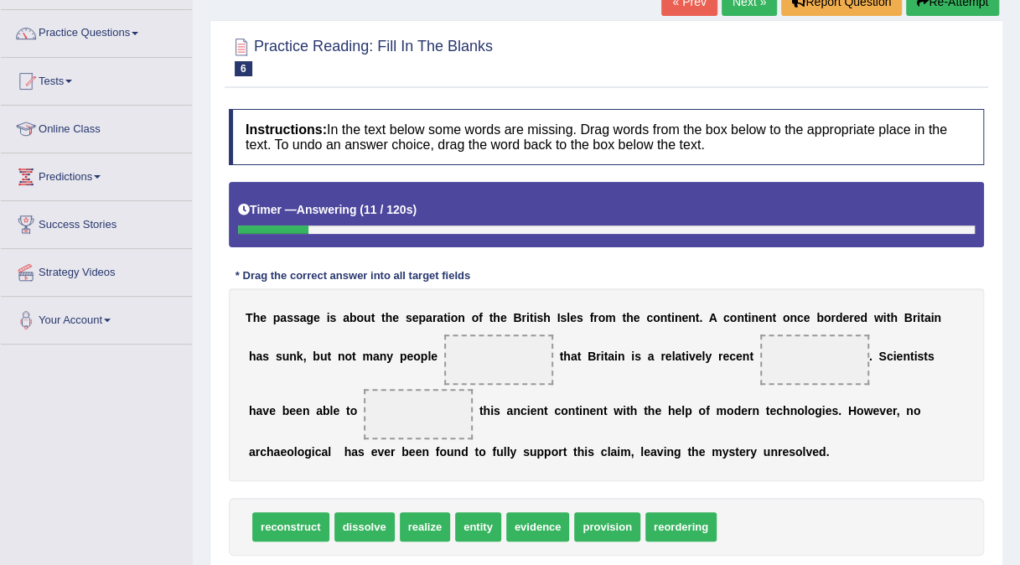
scroll to position [187, 0]
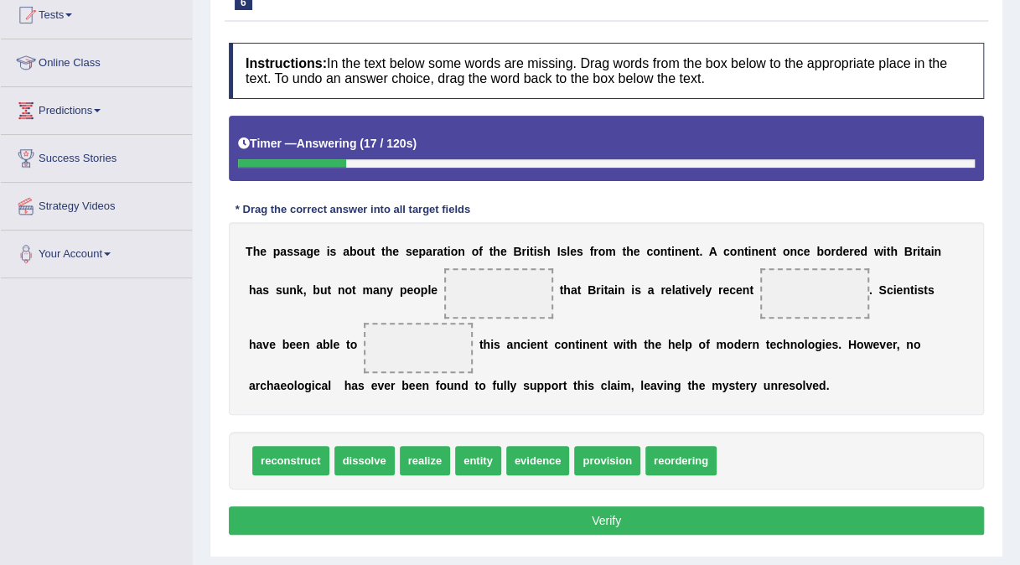
click at [422, 459] on span "realize" at bounding box center [425, 460] width 50 height 29
drag, startPoint x: 422, startPoint y: 459, endPoint x: 428, endPoint y: 313, distance: 146.0
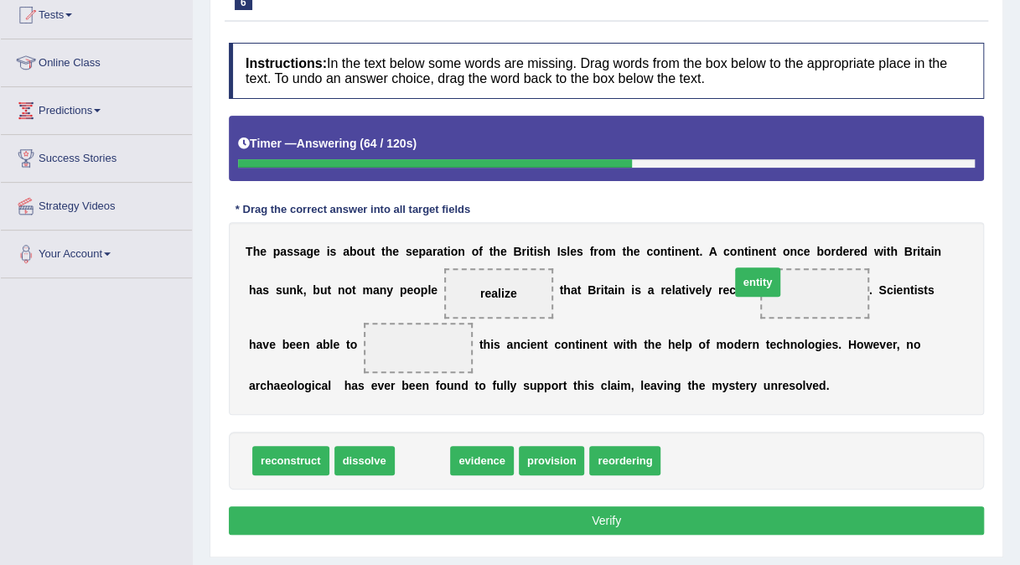
drag, startPoint x: 421, startPoint y: 454, endPoint x: 756, endPoint y: 275, distance: 380.3
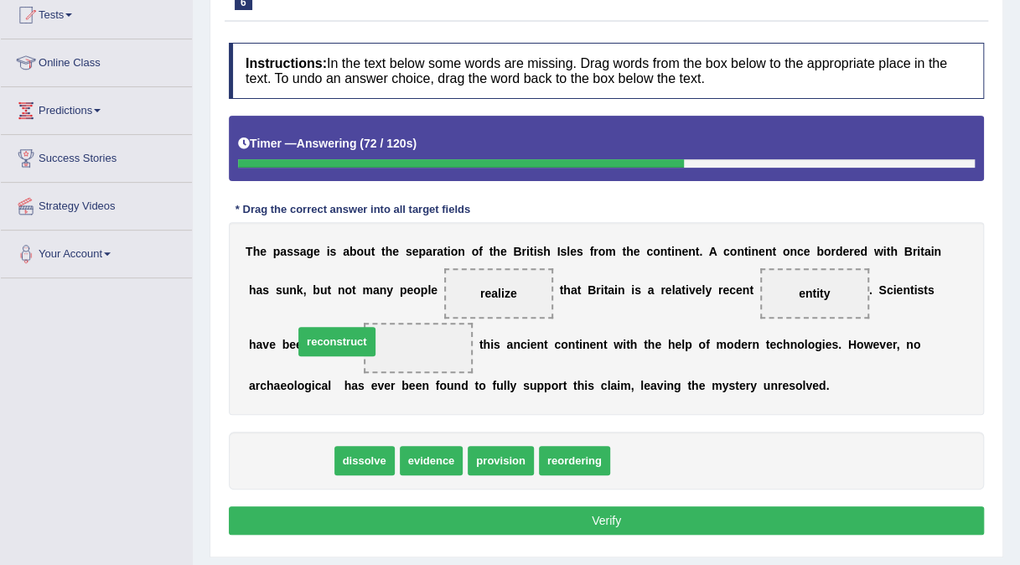
drag, startPoint x: 265, startPoint y: 458, endPoint x: 311, endPoint y: 340, distance: 126.9
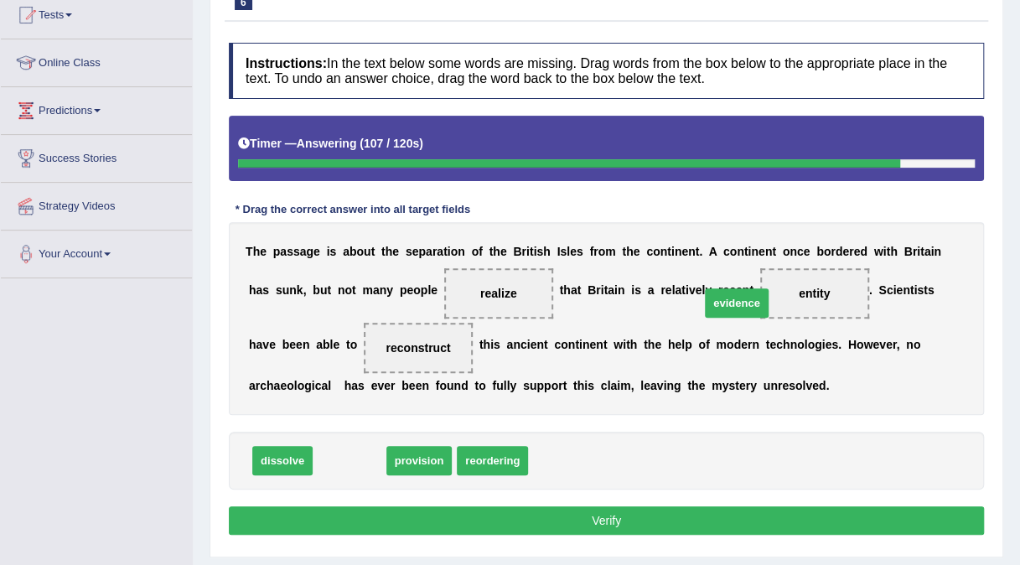
drag, startPoint x: 359, startPoint y: 460, endPoint x: 746, endPoint y: 303, distance: 418.2
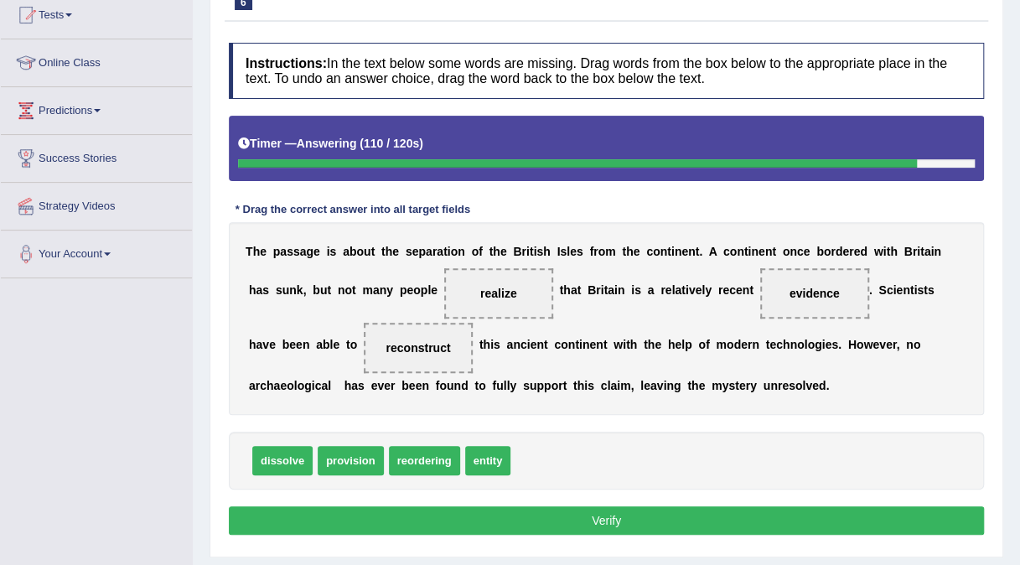
click at [615, 518] on button "Verify" at bounding box center [606, 520] width 755 height 29
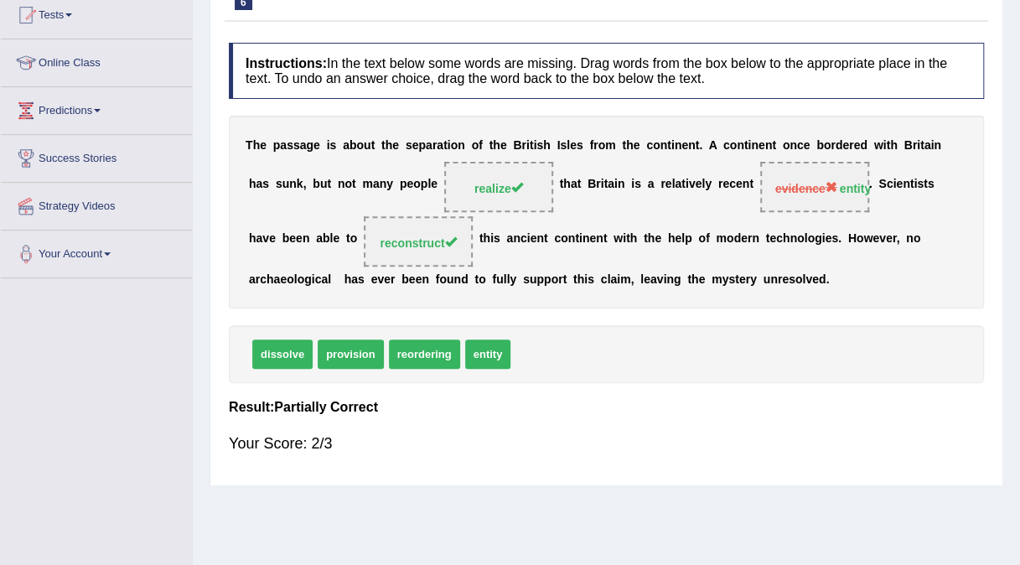
scroll to position [0, 0]
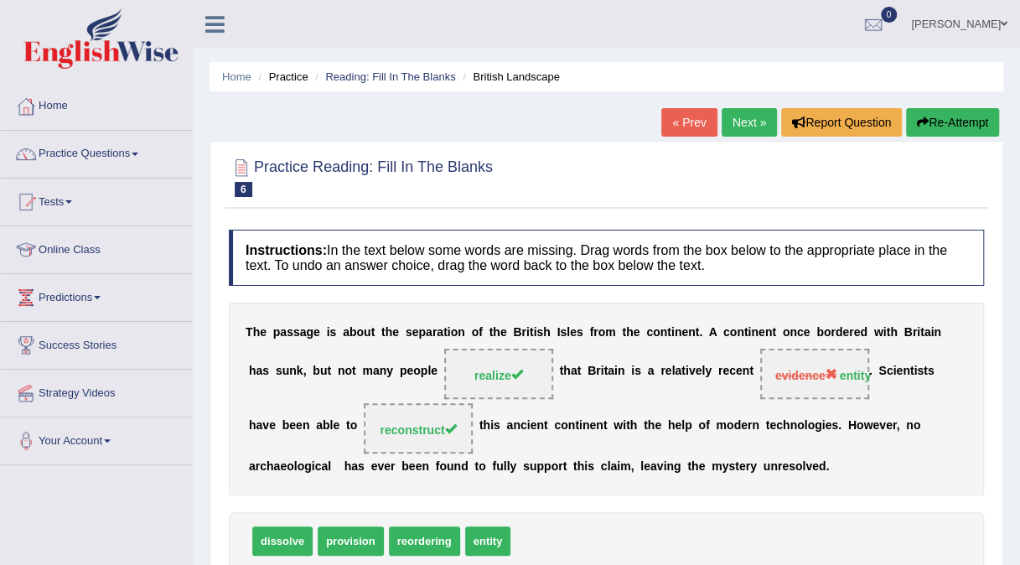
click at [760, 124] on link "Next »" at bounding box center [749, 122] width 55 height 29
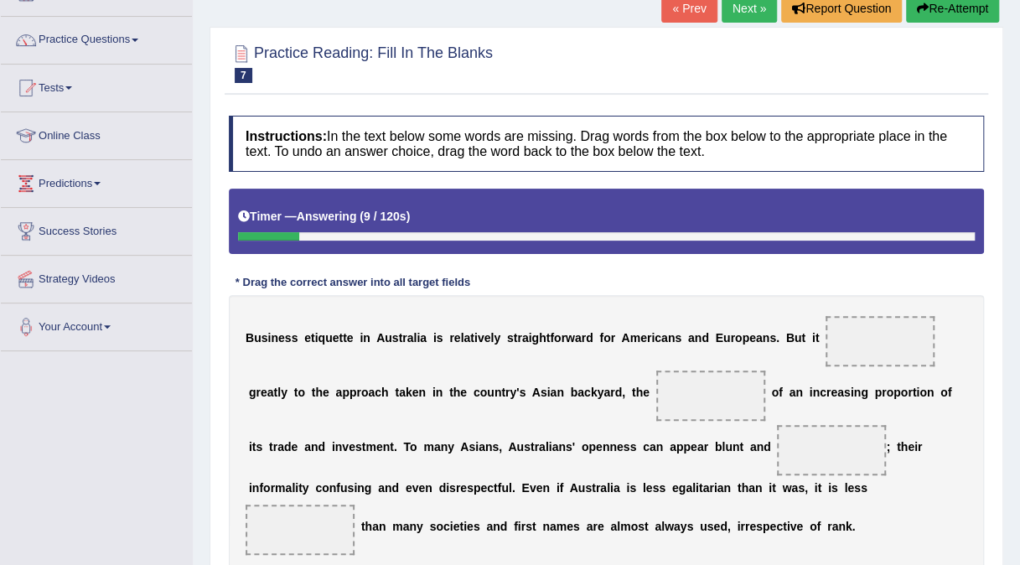
scroll to position [315, 0]
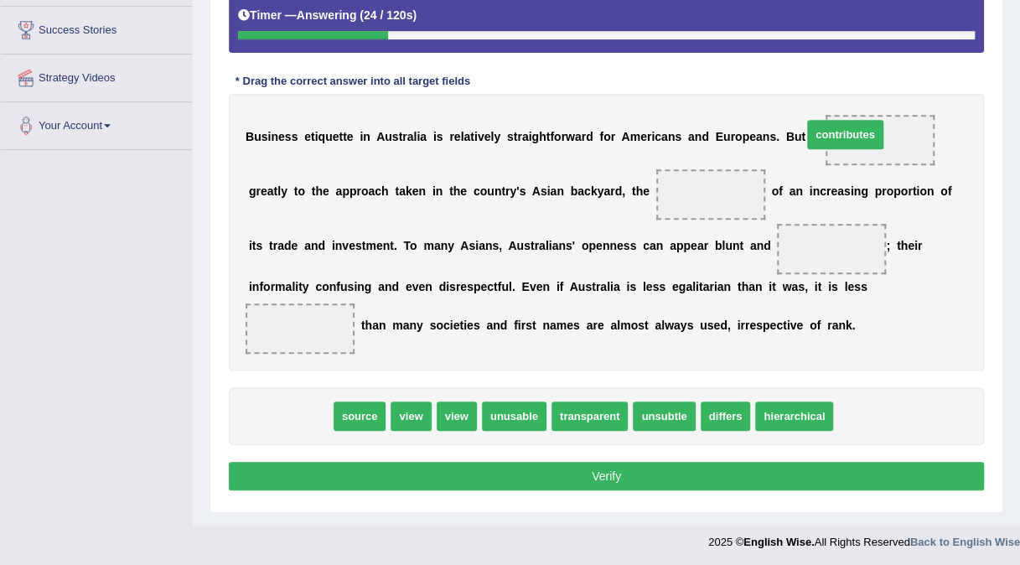
drag, startPoint x: 294, startPoint y: 408, endPoint x: 849, endPoint y: 127, distance: 622.4
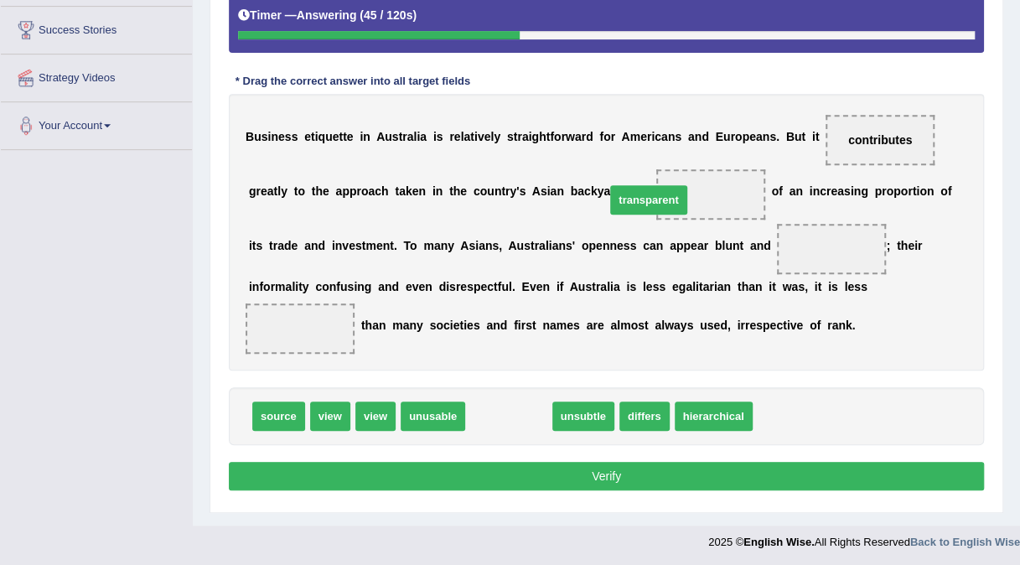
drag, startPoint x: 517, startPoint y: 418, endPoint x: 657, endPoint y: 202, distance: 257.0
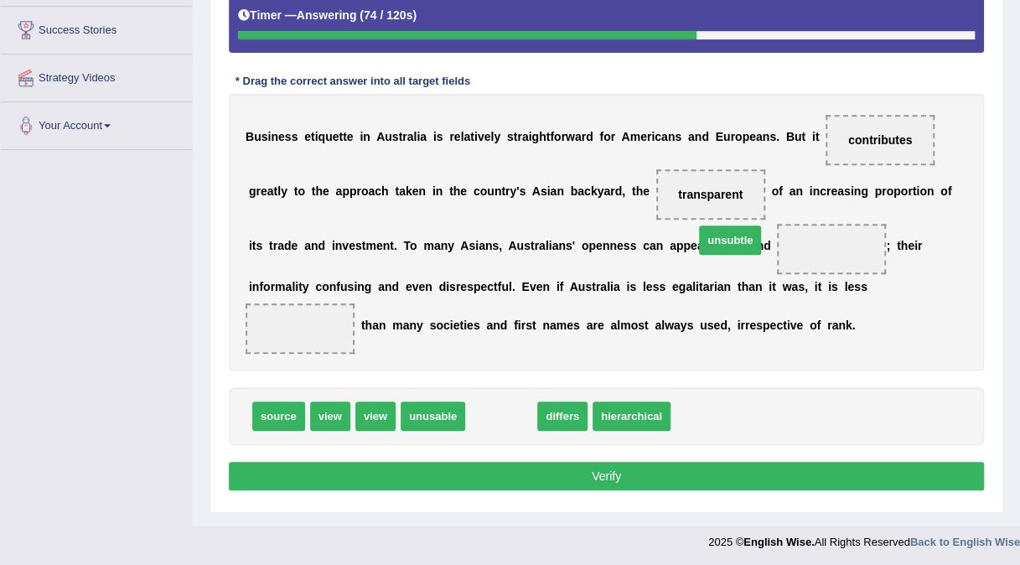
drag, startPoint x: 473, startPoint y: 411, endPoint x: 702, endPoint y: 235, distance: 288.8
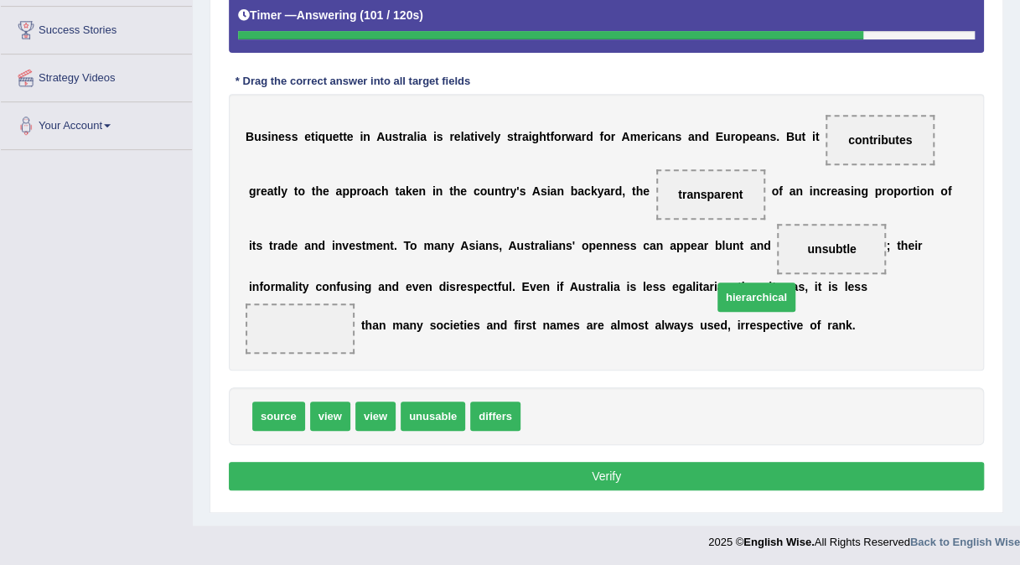
drag, startPoint x: 566, startPoint y: 418, endPoint x: 758, endPoint y: 299, distance: 225.5
click at [612, 466] on button "Verify" at bounding box center [606, 476] width 755 height 29
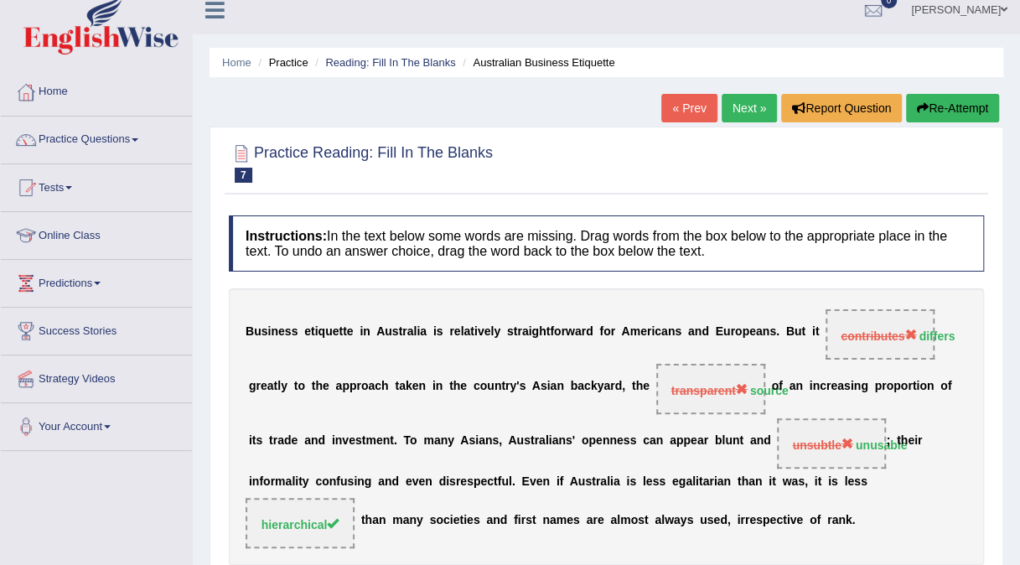
scroll to position [0, 0]
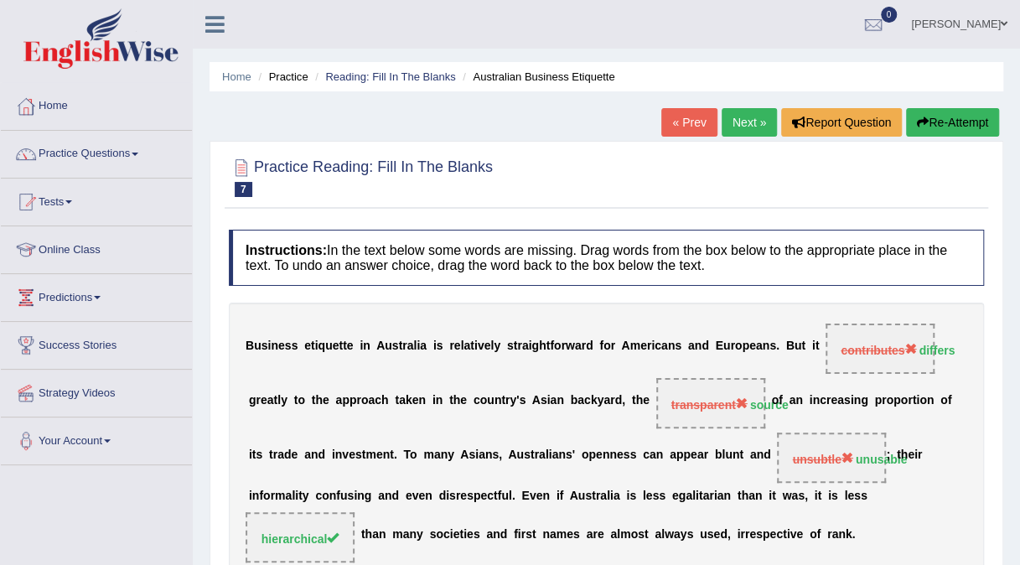
click at [764, 123] on link "Next »" at bounding box center [749, 122] width 55 height 29
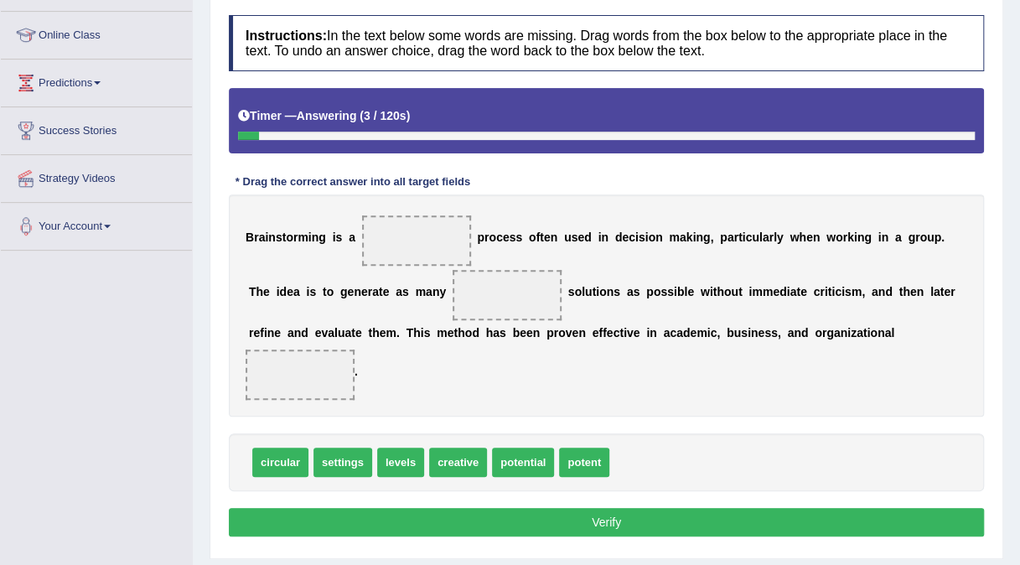
scroll to position [214, 0]
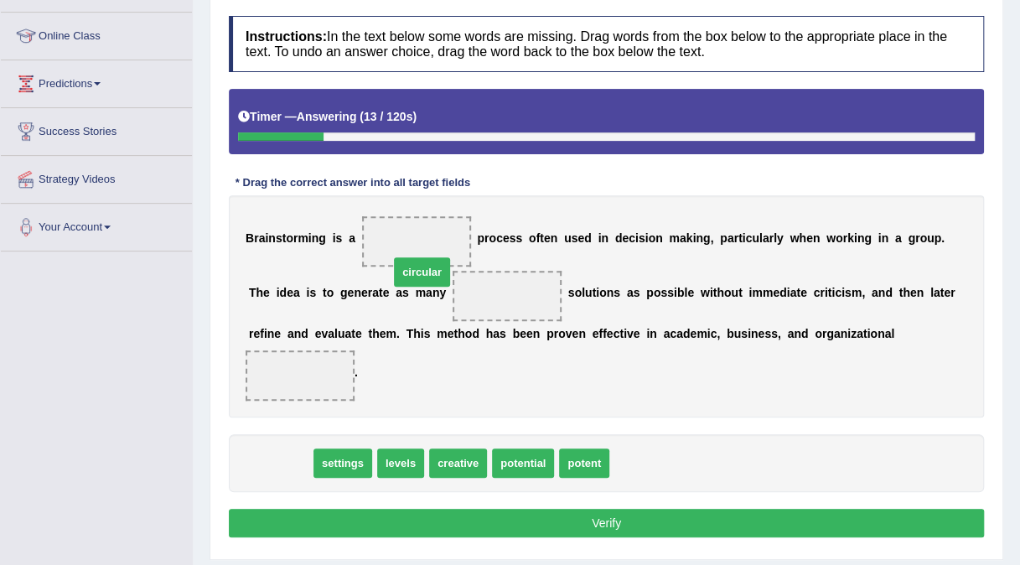
drag, startPoint x: 270, startPoint y: 421, endPoint x: 411, endPoint y: 221, distance: 244.2
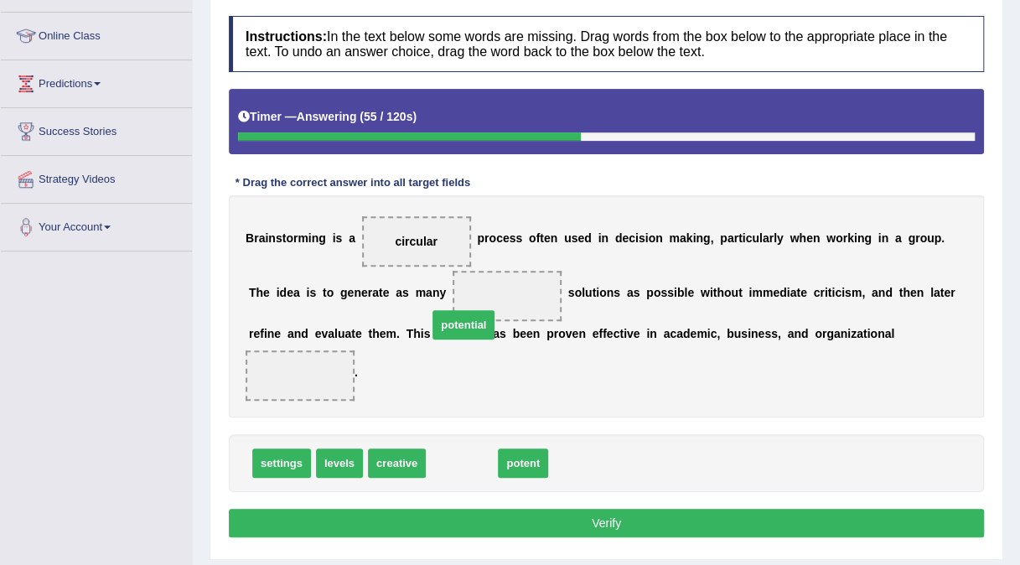
drag, startPoint x: 447, startPoint y: 436, endPoint x: 449, endPoint y: 298, distance: 137.5
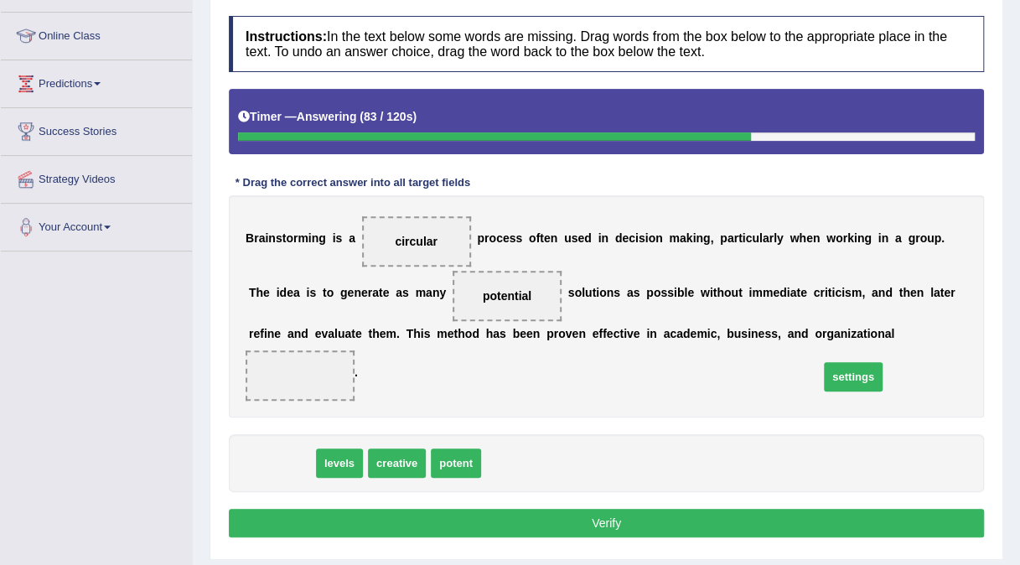
drag, startPoint x: 293, startPoint y: 443, endPoint x: 865, endPoint y: 356, distance: 578.3
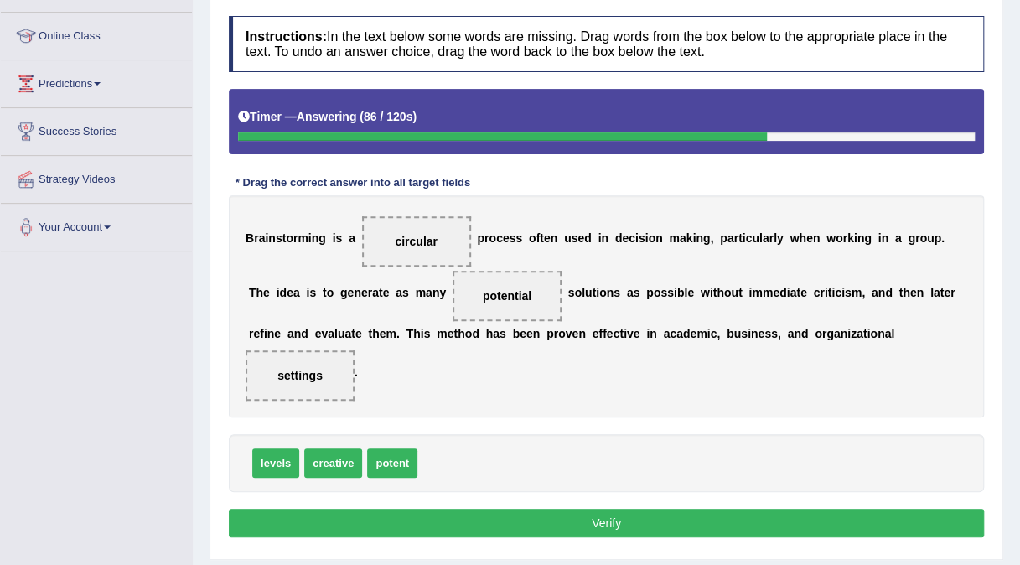
click at [595, 509] on button "Verify" at bounding box center [606, 523] width 755 height 29
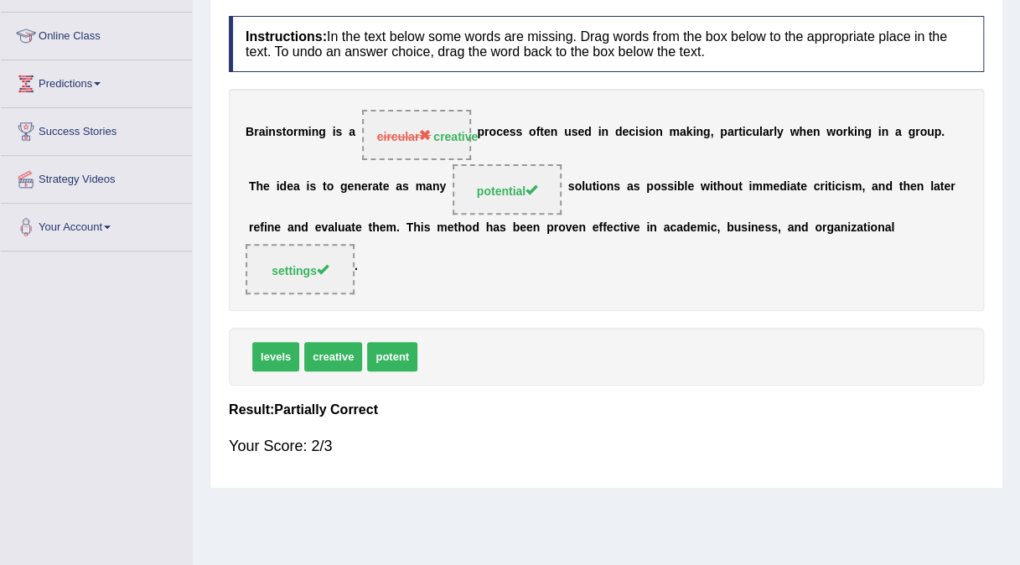
click at [827, 234] on b "g" at bounding box center [831, 226] width 8 height 13
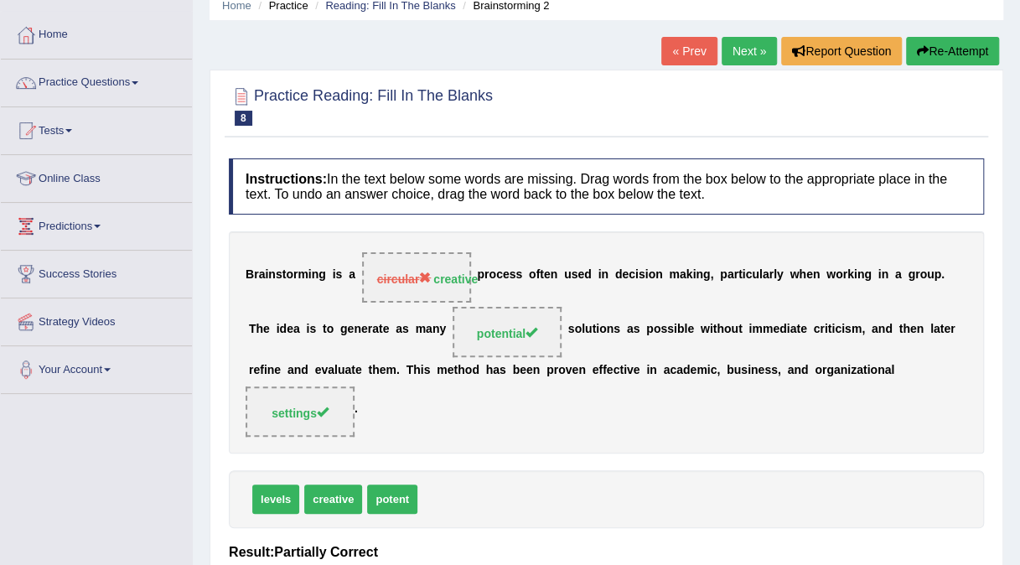
scroll to position [76, 0]
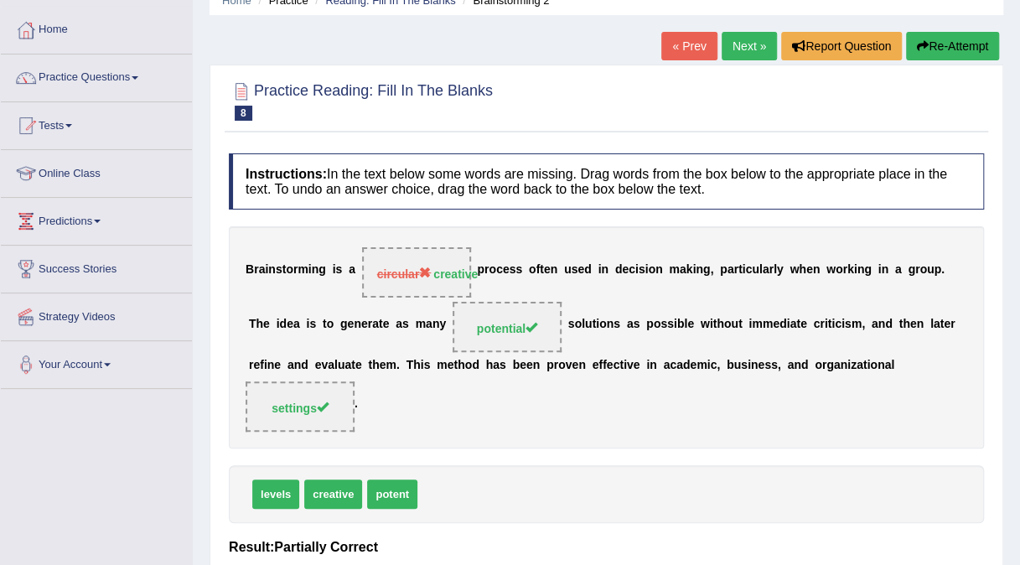
click at [753, 50] on link "Next »" at bounding box center [749, 46] width 55 height 29
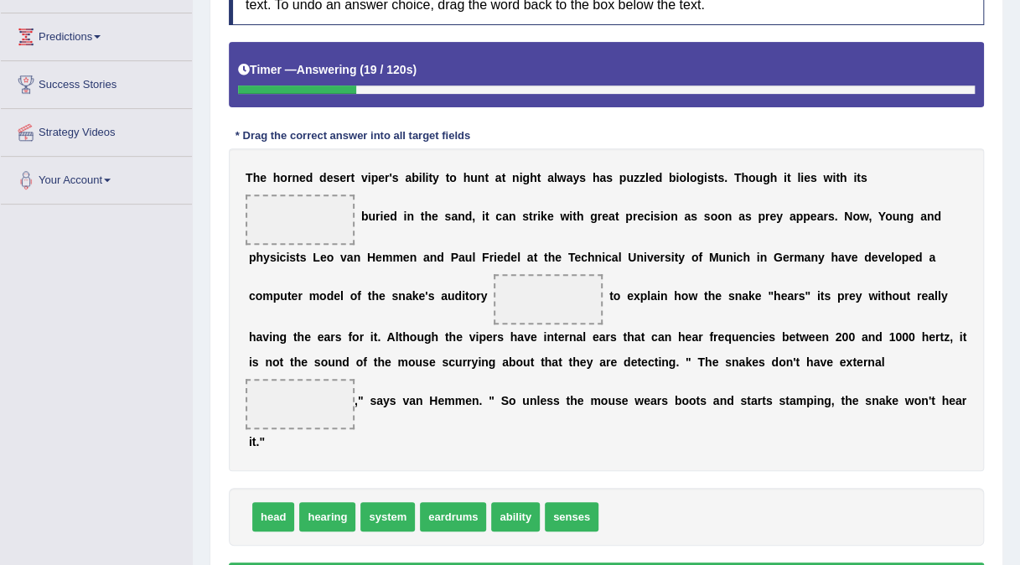
scroll to position [272, 0]
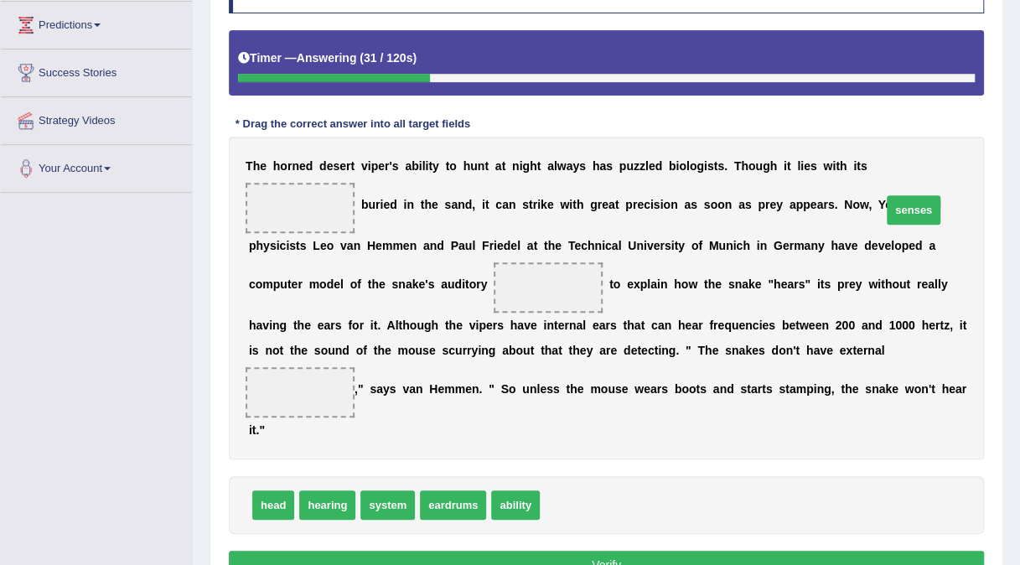
drag, startPoint x: 550, startPoint y: 476, endPoint x: 892, endPoint y: 181, distance: 451.8
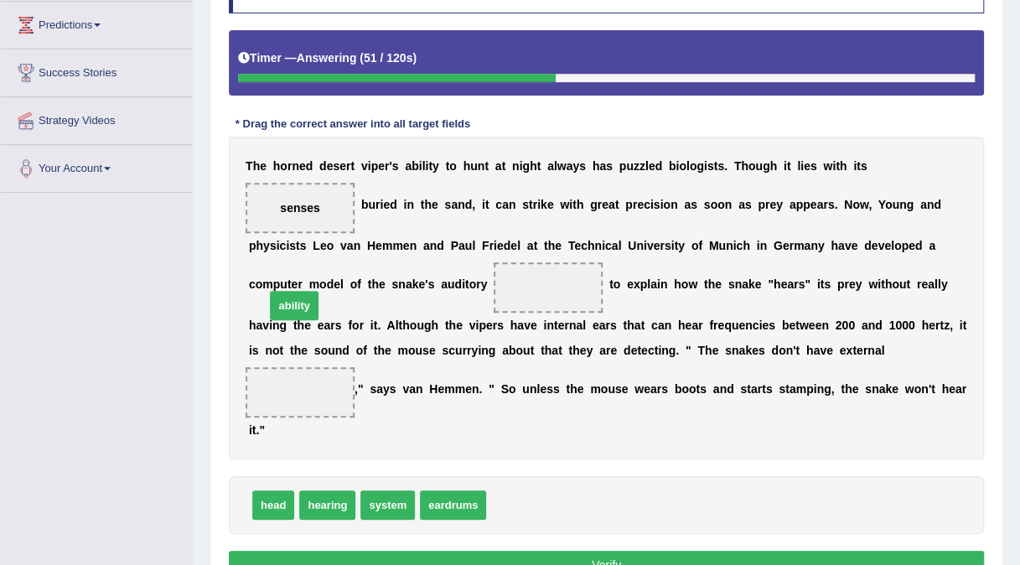
drag, startPoint x: 511, startPoint y: 467, endPoint x: 290, endPoint y: 267, distance: 298.0
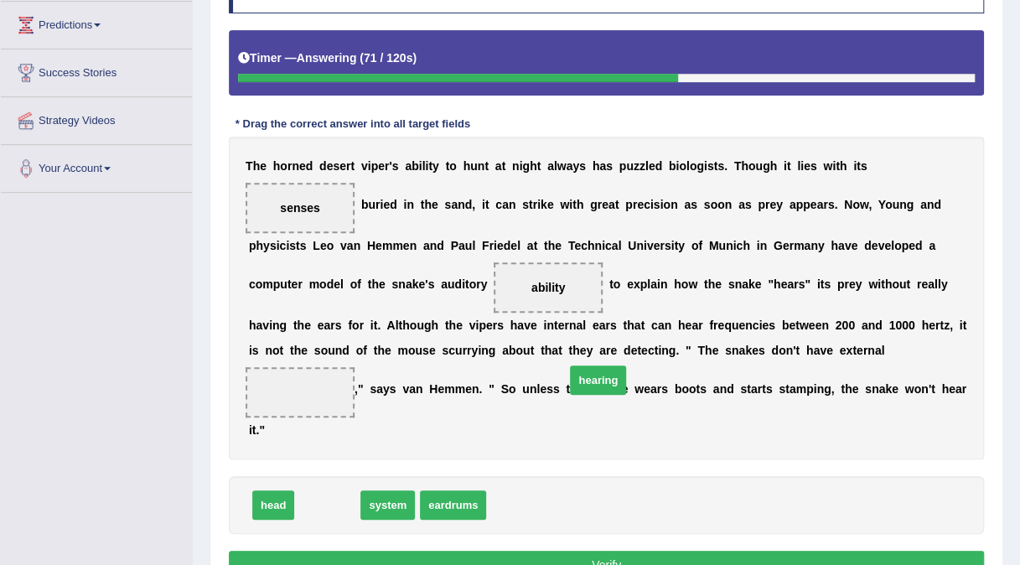
drag, startPoint x: 333, startPoint y: 478, endPoint x: 606, endPoint y: 364, distance: 296.1
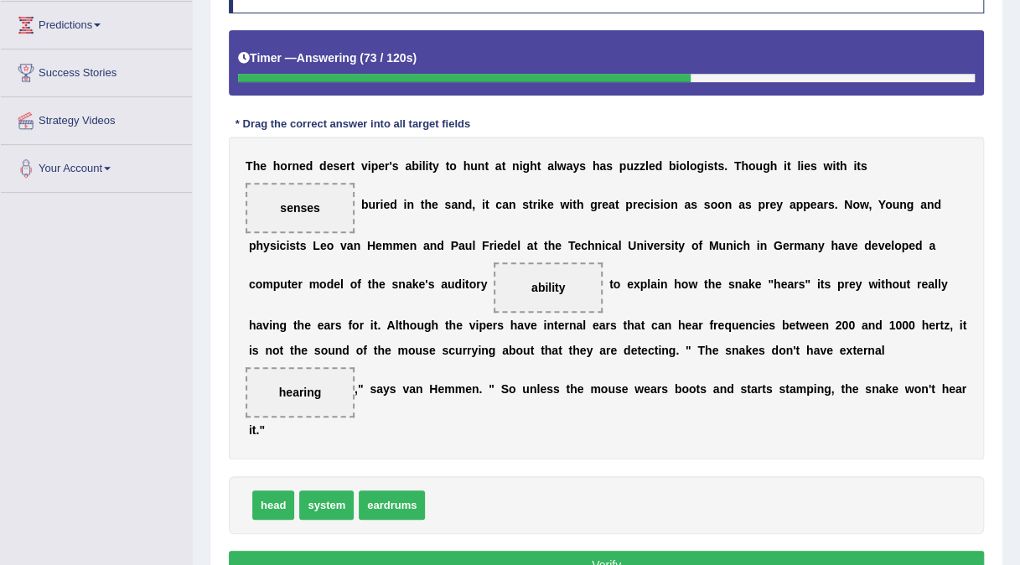
click at [649, 551] on button "Verify" at bounding box center [606, 565] width 755 height 29
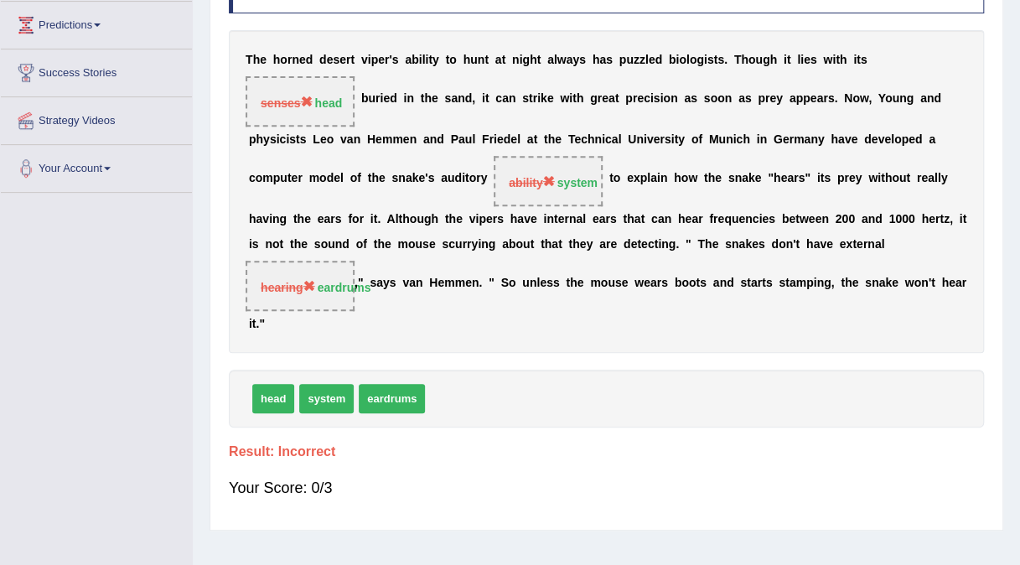
click at [649, 532] on div "Home Practice Reading: Fill In The Blanks Viper « Prev Next » Report Question R…" at bounding box center [606, 147] width 827 height 838
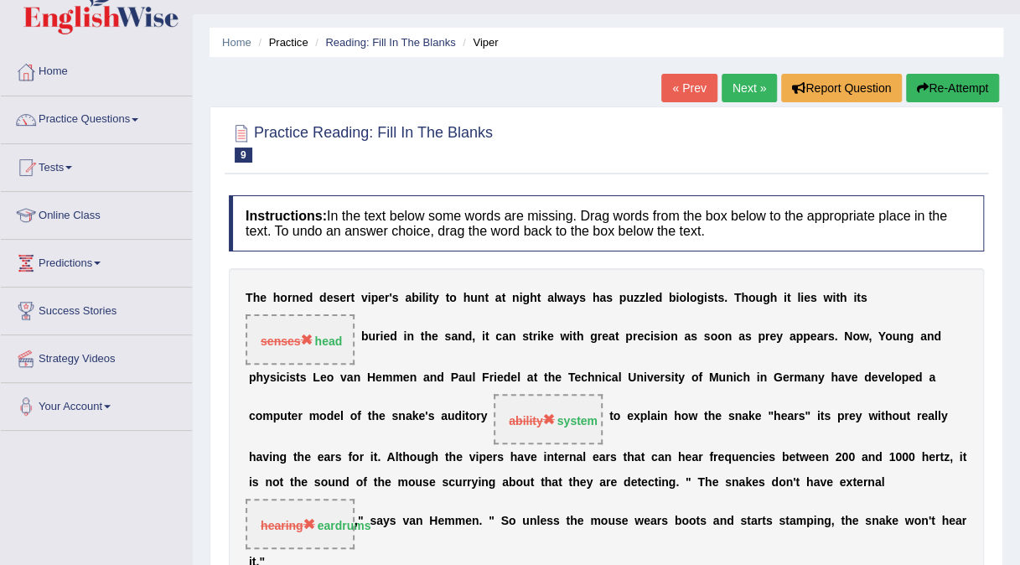
scroll to position [0, 0]
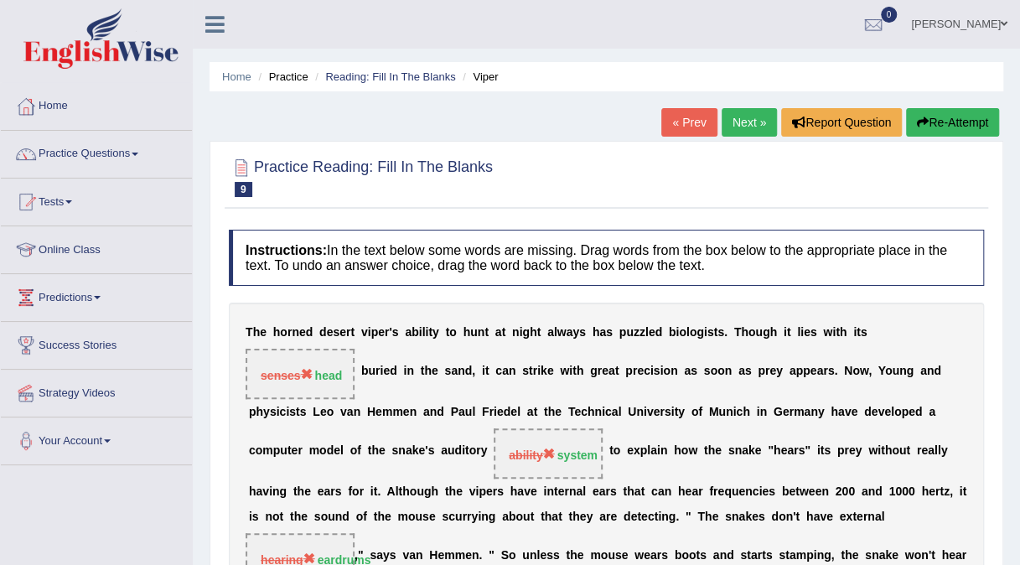
click at [751, 131] on link "Next »" at bounding box center [749, 122] width 55 height 29
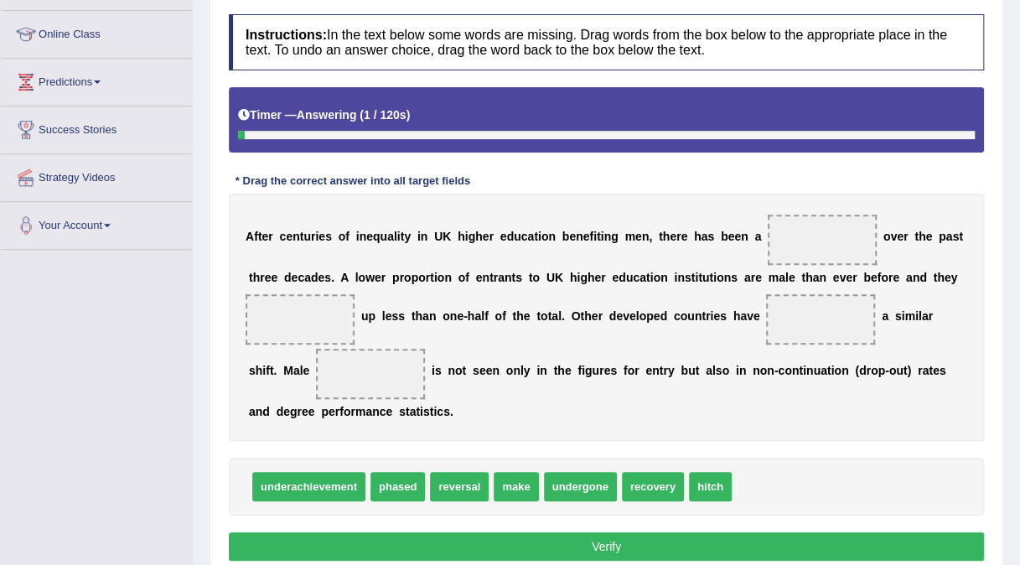
scroll to position [217, 0]
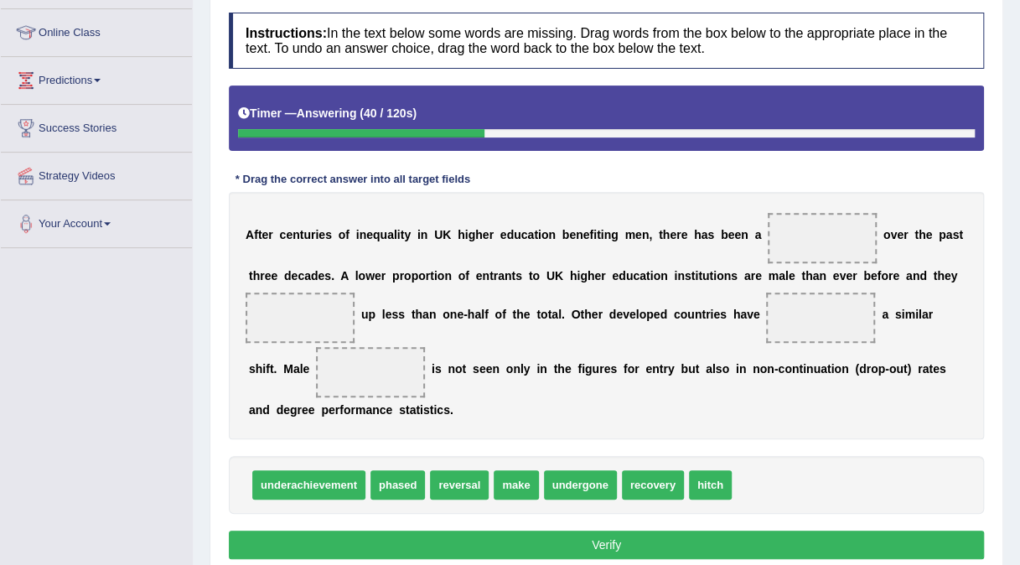
click at [699, 472] on span "hitch" at bounding box center [710, 484] width 43 height 29
drag, startPoint x: 699, startPoint y: 472, endPoint x: 810, endPoint y: 234, distance: 262.6
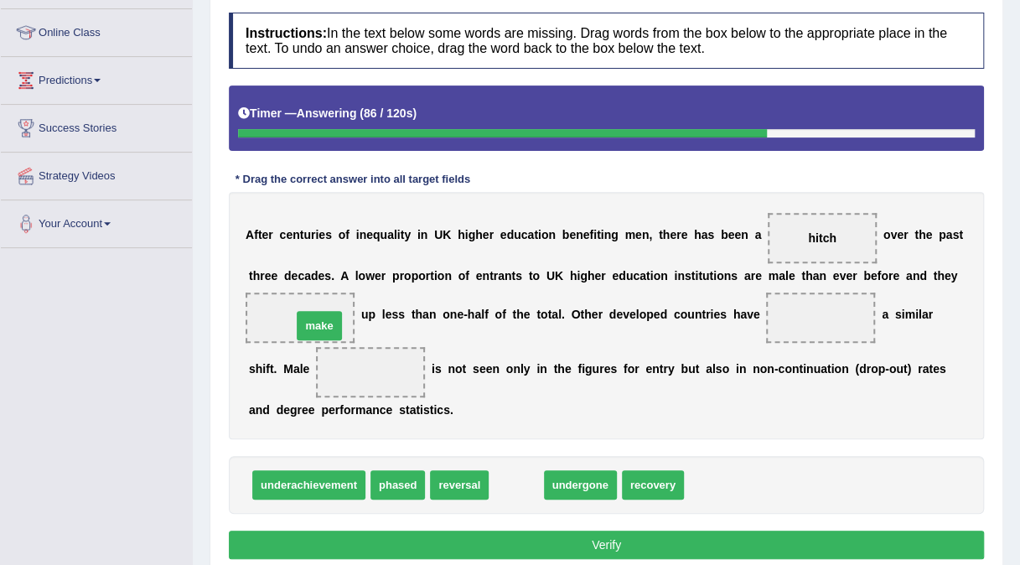
drag, startPoint x: 518, startPoint y: 490, endPoint x: 321, endPoint y: 330, distance: 253.4
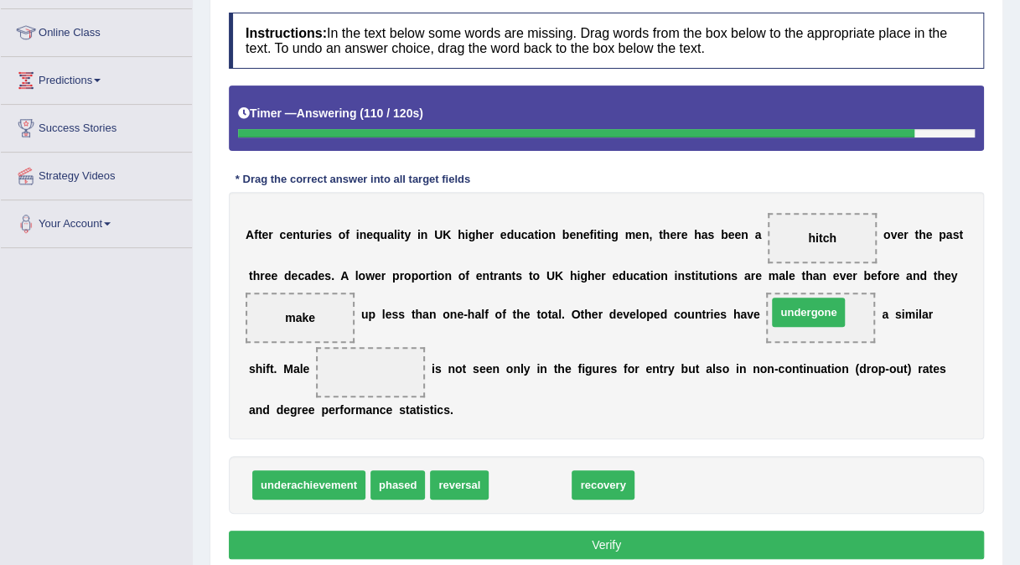
drag, startPoint x: 503, startPoint y: 481, endPoint x: 781, endPoint y: 308, distance: 328.0
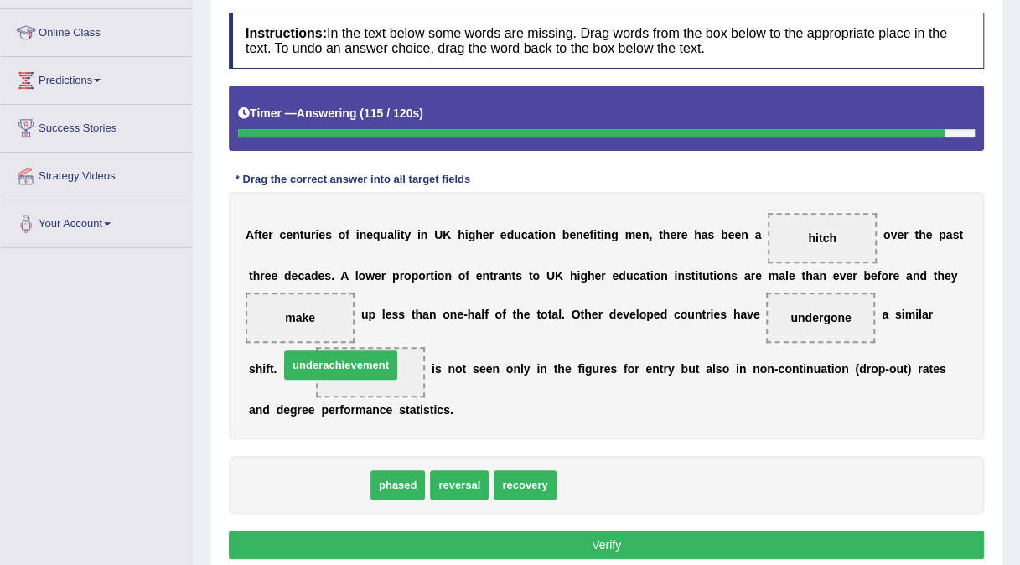
drag, startPoint x: 300, startPoint y: 490, endPoint x: 332, endPoint y: 371, distance: 123.2
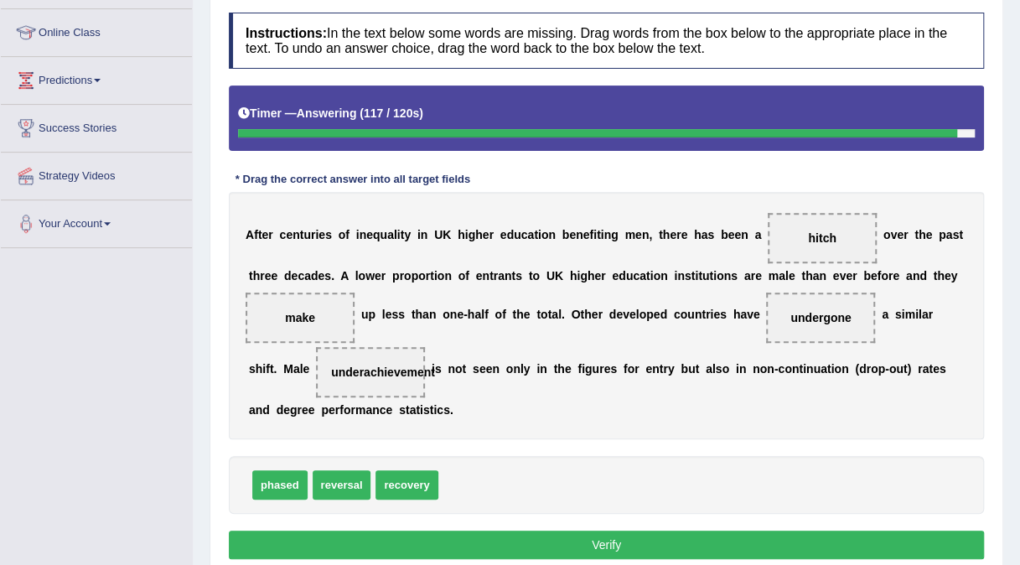
click at [559, 542] on button "Verify" at bounding box center [606, 545] width 755 height 29
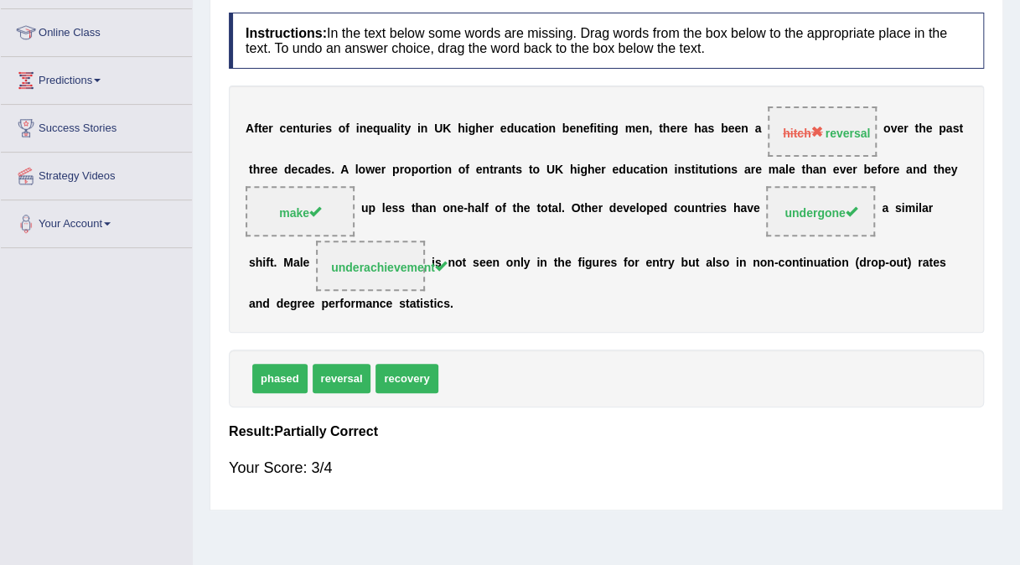
click at [559, 542] on div "Home Practice Reading: Fill In The Blanks Higher Education Shift « Prev Next » …" at bounding box center [606, 202] width 827 height 838
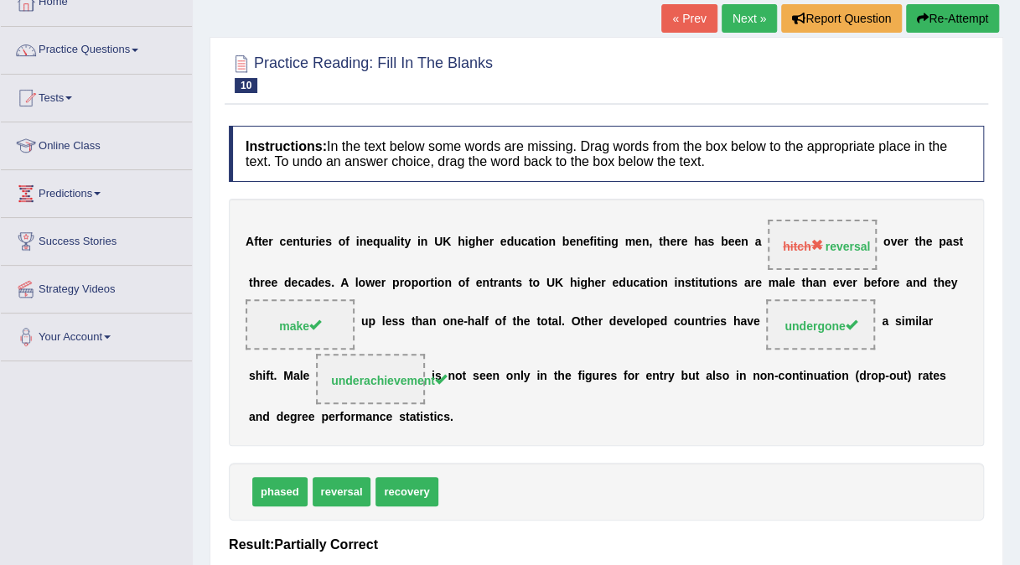
scroll to position [0, 0]
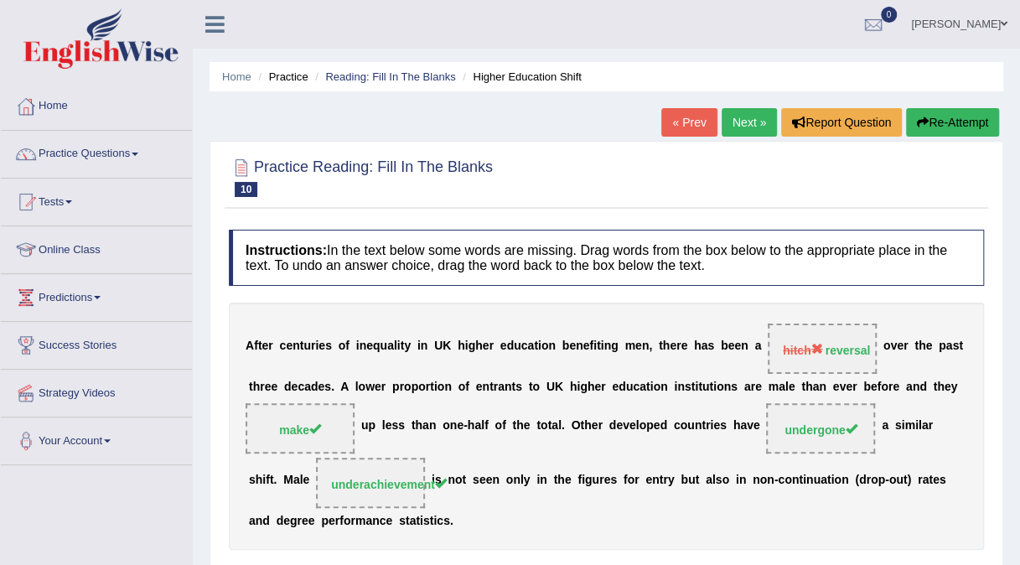
click at [750, 123] on link "Next »" at bounding box center [749, 122] width 55 height 29
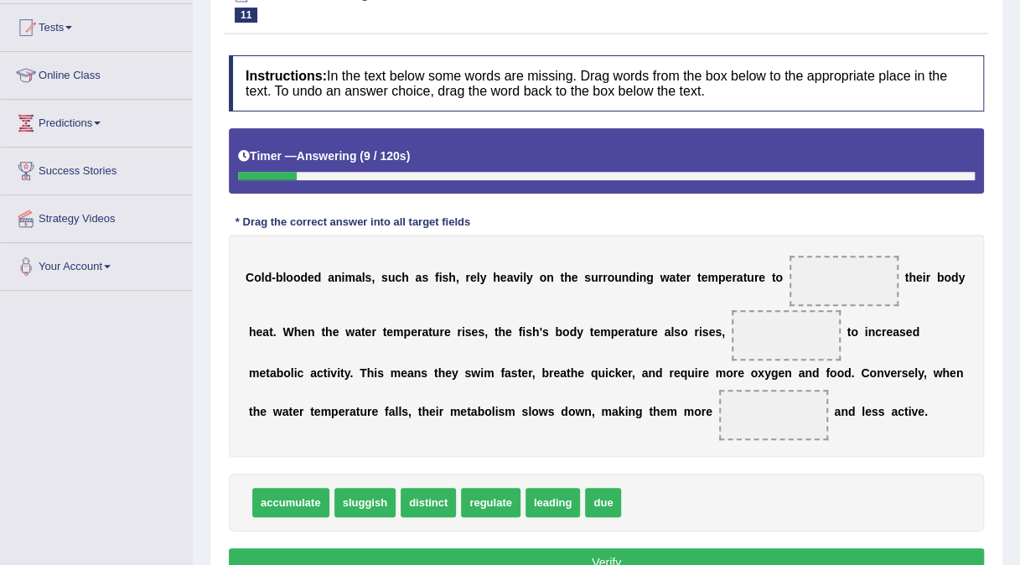
scroll to position [174, 0]
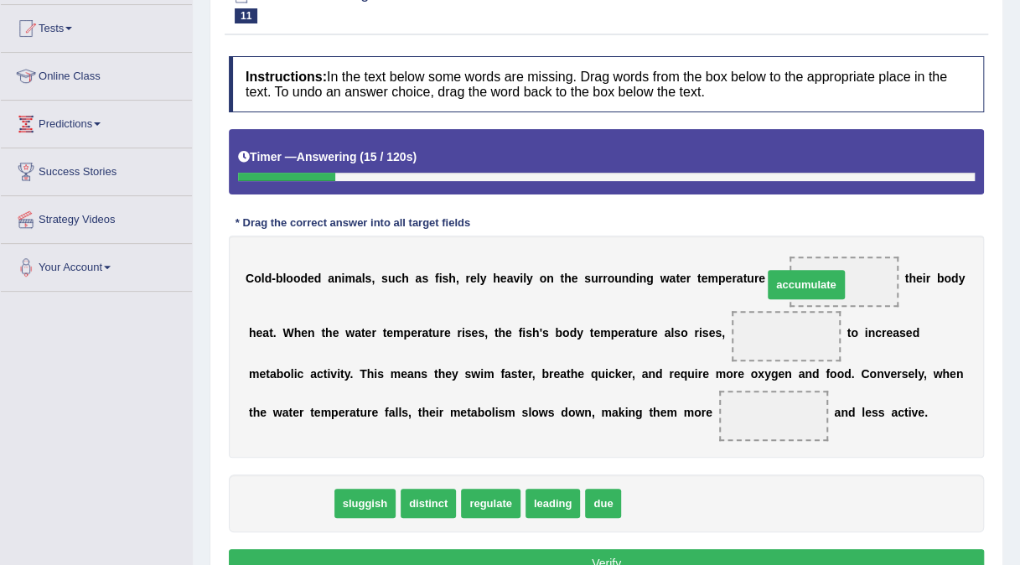
drag, startPoint x: 285, startPoint y: 508, endPoint x: 801, endPoint y: 290, distance: 560.6
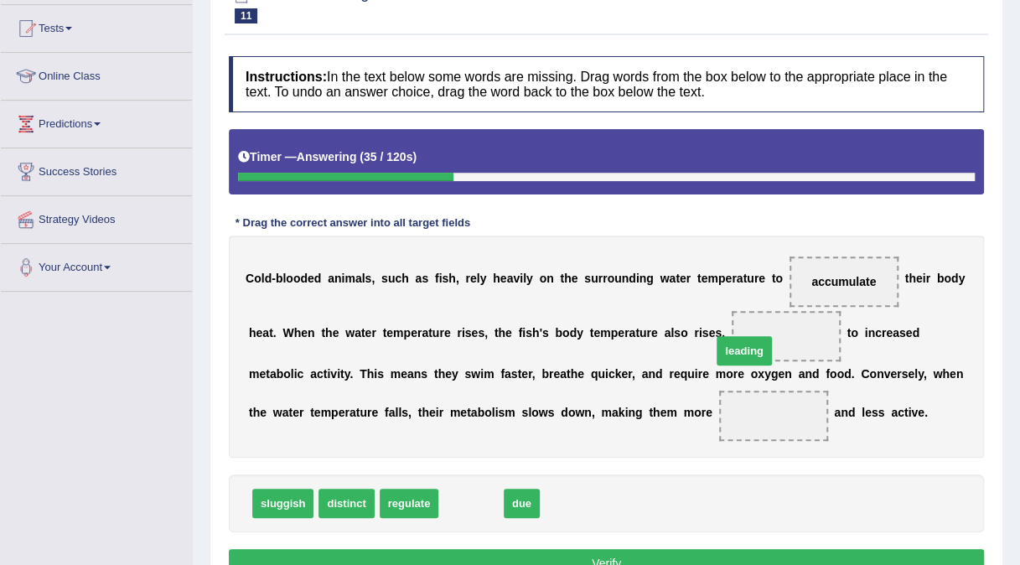
drag, startPoint x: 464, startPoint y: 506, endPoint x: 738, endPoint y: 353, distance: 313.0
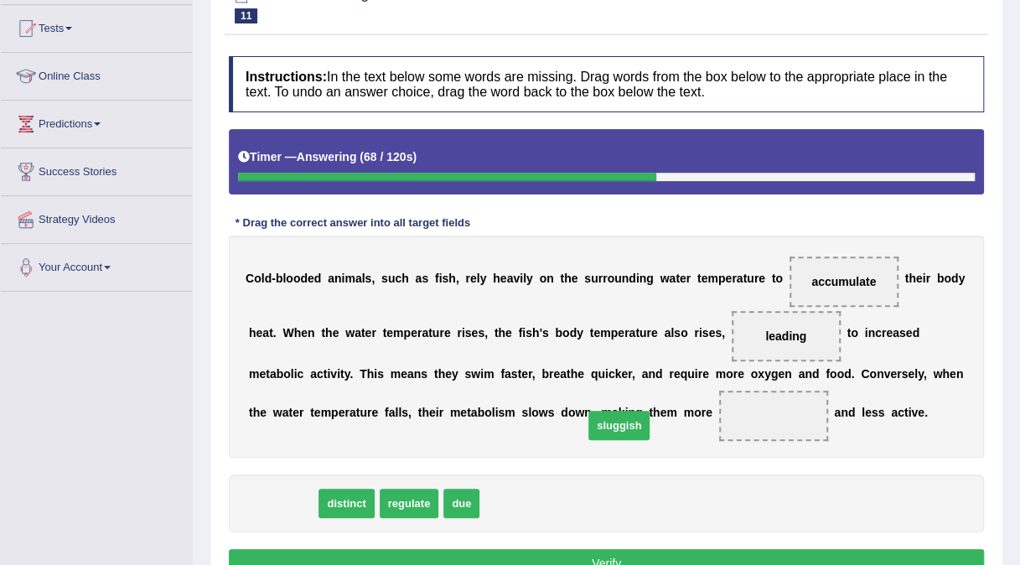
drag, startPoint x: 298, startPoint y: 498, endPoint x: 635, endPoint y: 420, distance: 346.7
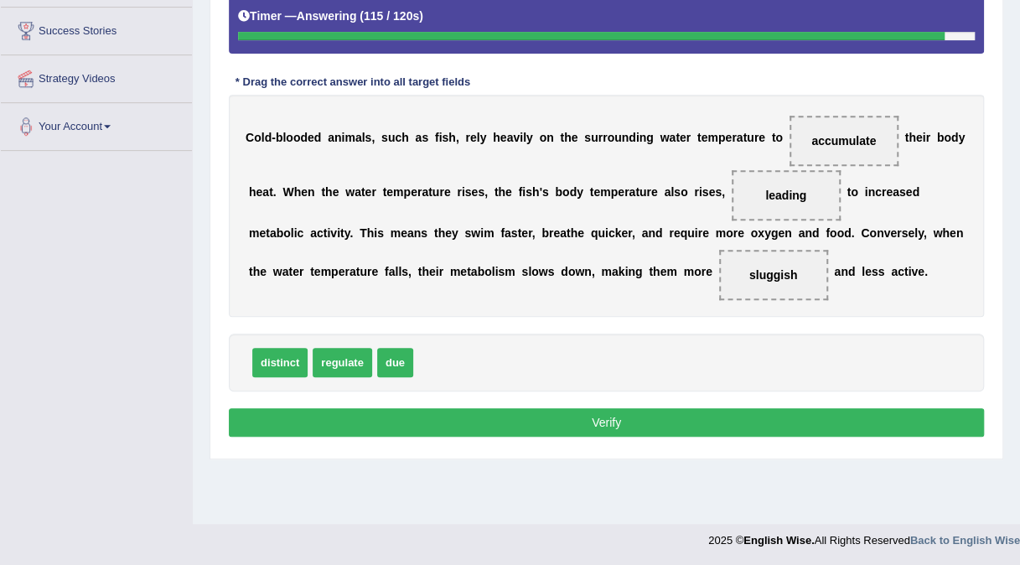
scroll to position [315, 0]
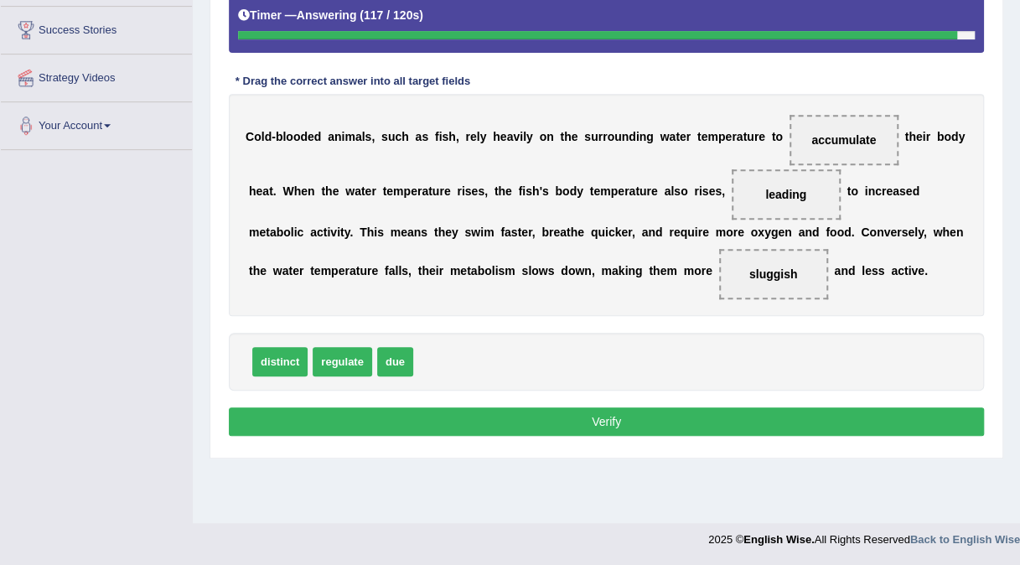
click at [657, 417] on button "Verify" at bounding box center [606, 421] width 755 height 29
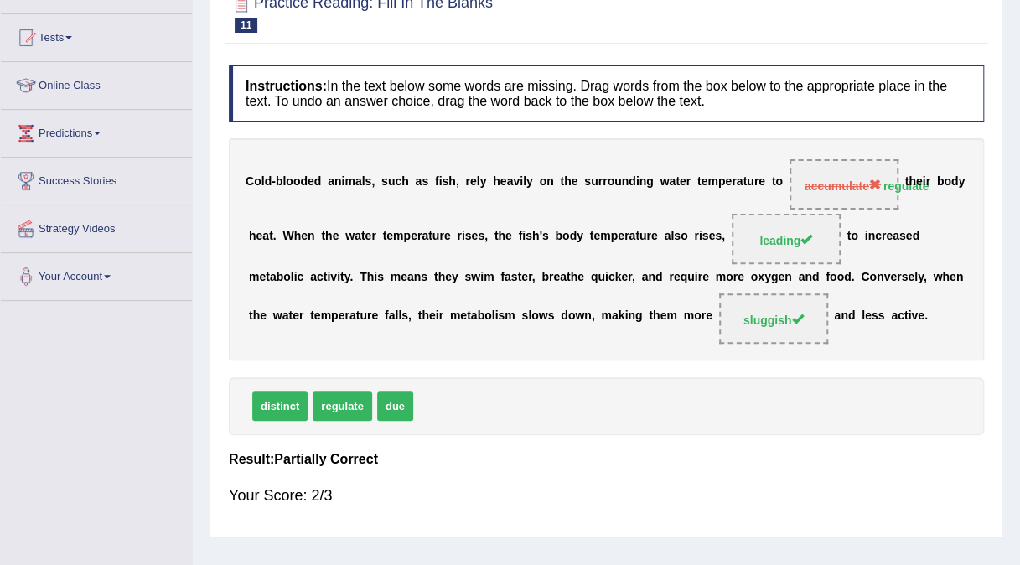
scroll to position [0, 0]
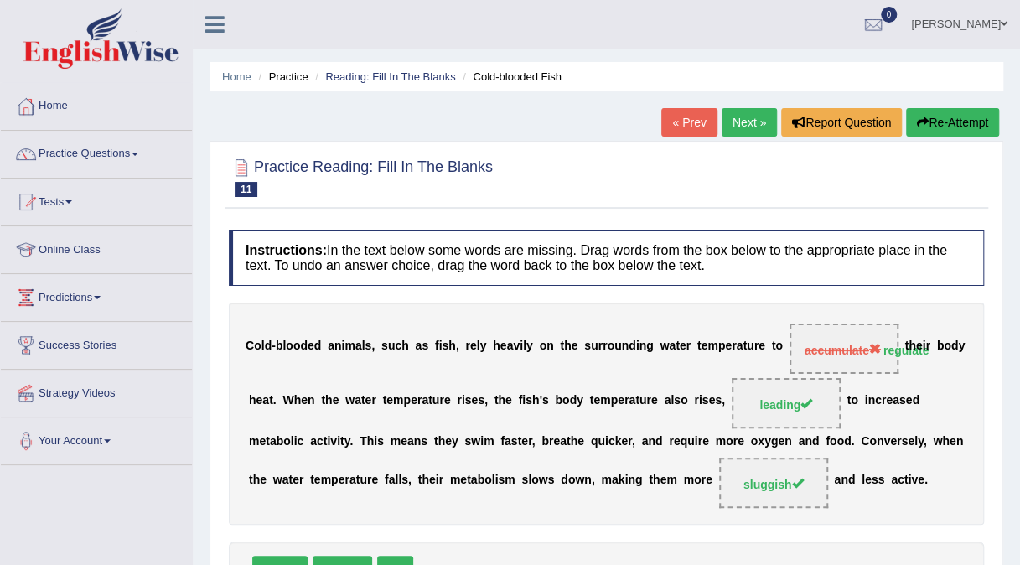
click at [756, 109] on link "Next »" at bounding box center [749, 122] width 55 height 29
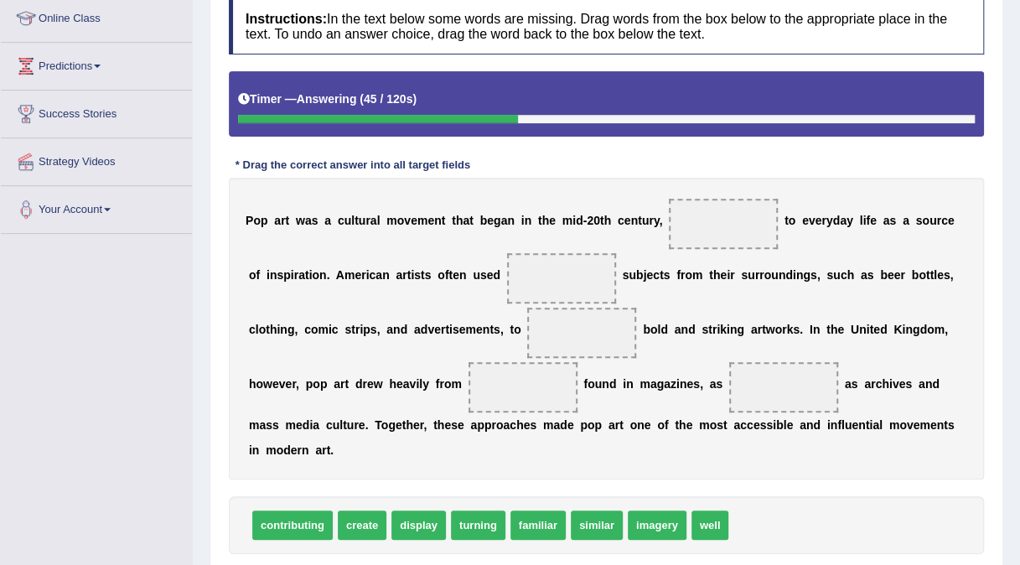
scroll to position [233, 0]
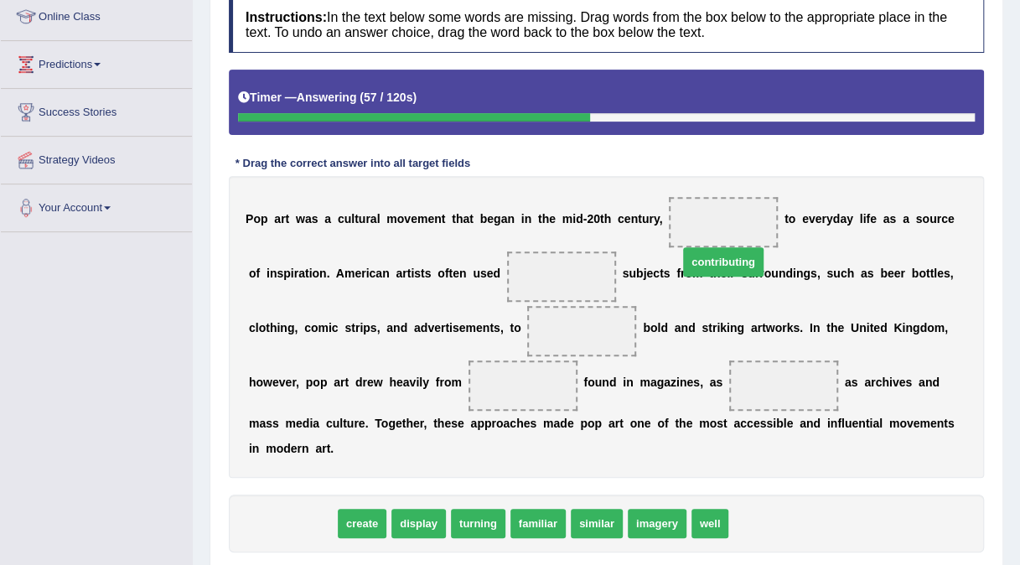
drag, startPoint x: 288, startPoint y: 490, endPoint x: 719, endPoint y: 228, distance: 504.1
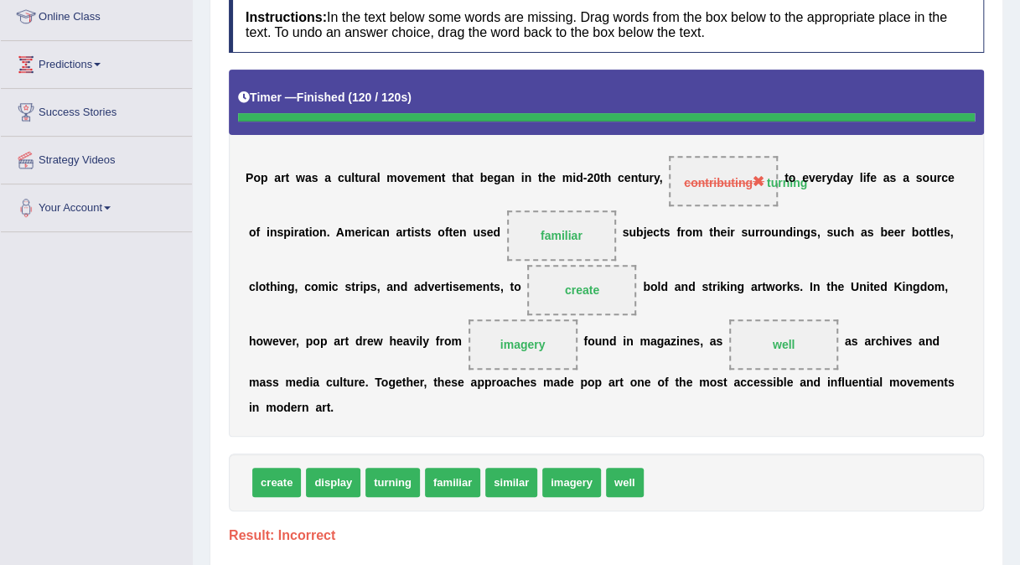
scroll to position [0, 0]
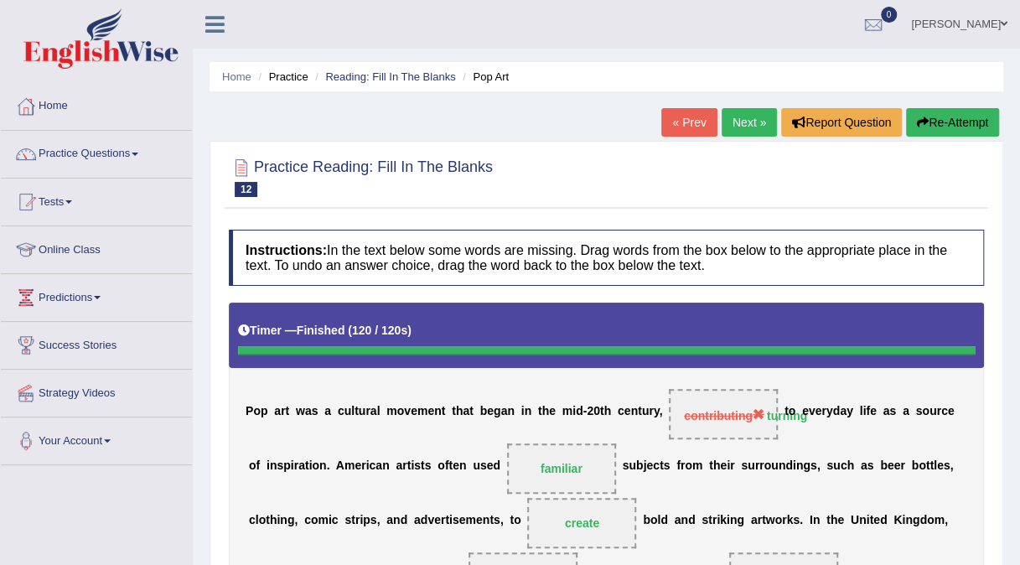
click at [738, 129] on link "Next »" at bounding box center [749, 122] width 55 height 29
